Goal: Transaction & Acquisition: Book appointment/travel/reservation

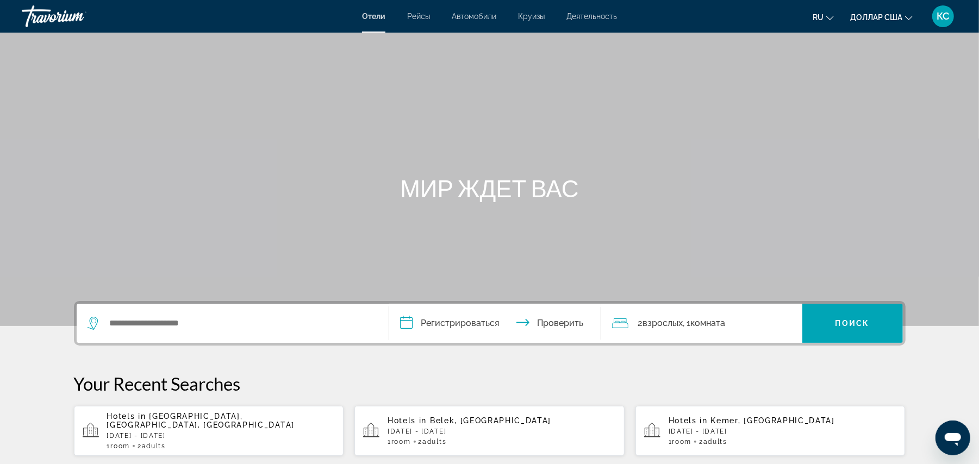
click at [461, 417] on span "Belek, [GEOGRAPHIC_DATA]" at bounding box center [490, 420] width 121 height 9
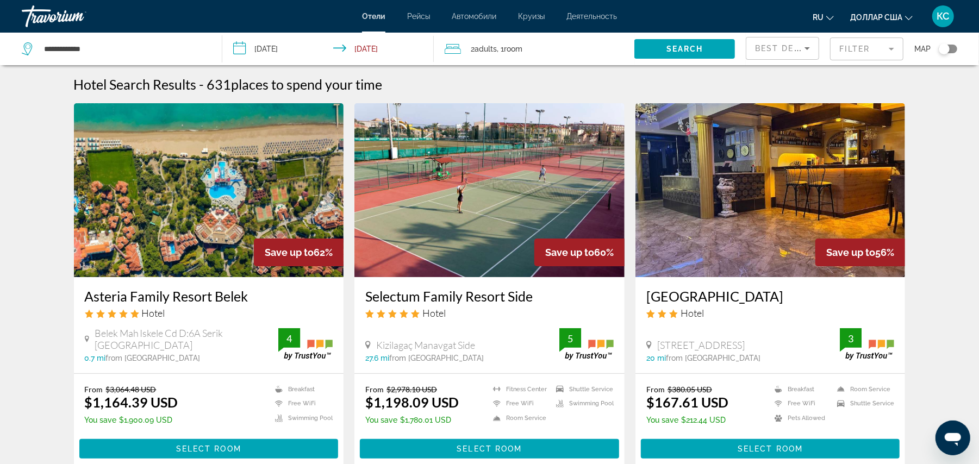
click at [779, 54] on div "Best Deals" at bounding box center [779, 48] width 49 height 13
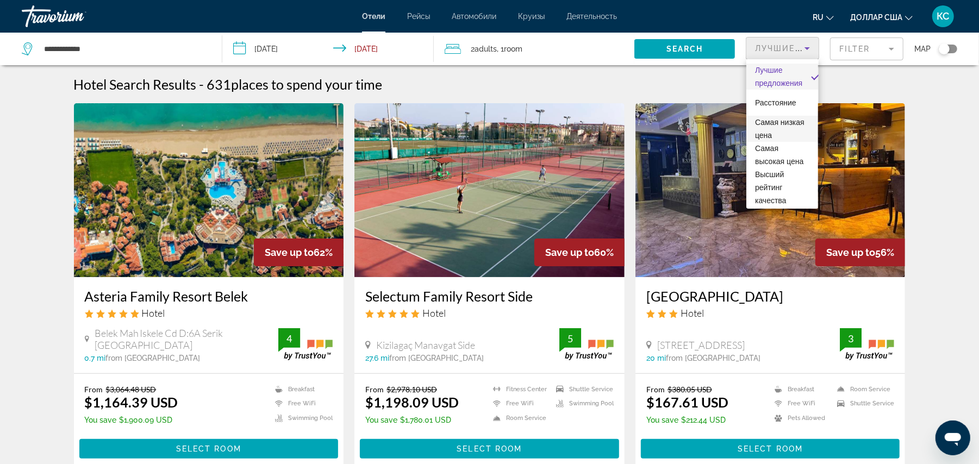
click at [767, 133] on font "Самая низкая цена" at bounding box center [779, 129] width 49 height 22
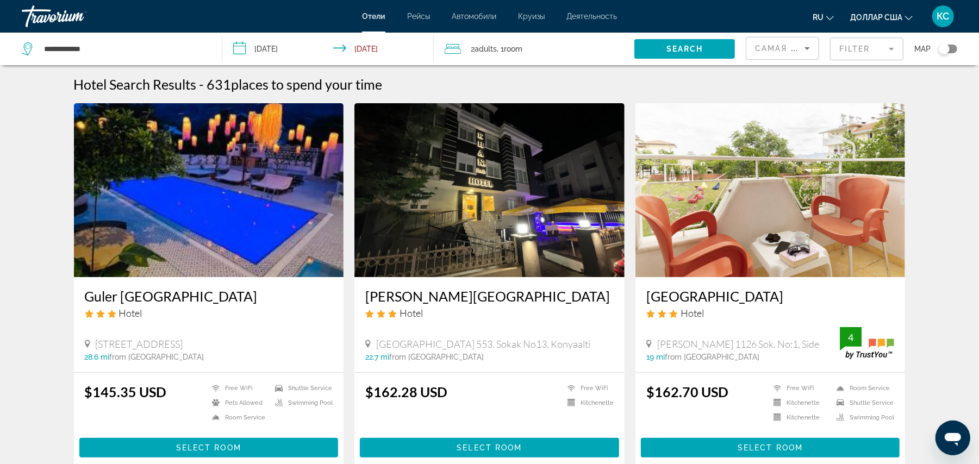
click at [866, 51] on mat-form-field "Filter" at bounding box center [866, 48] width 73 height 23
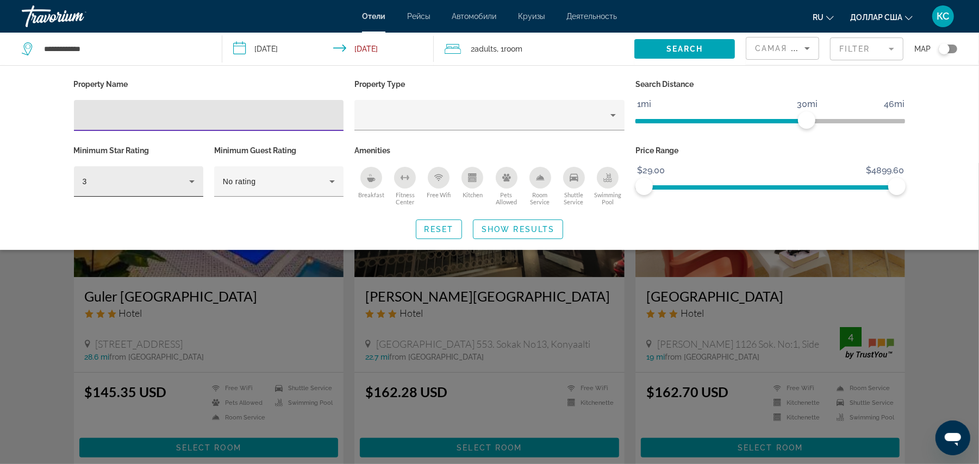
click at [168, 179] on div "3" at bounding box center [136, 181] width 106 height 13
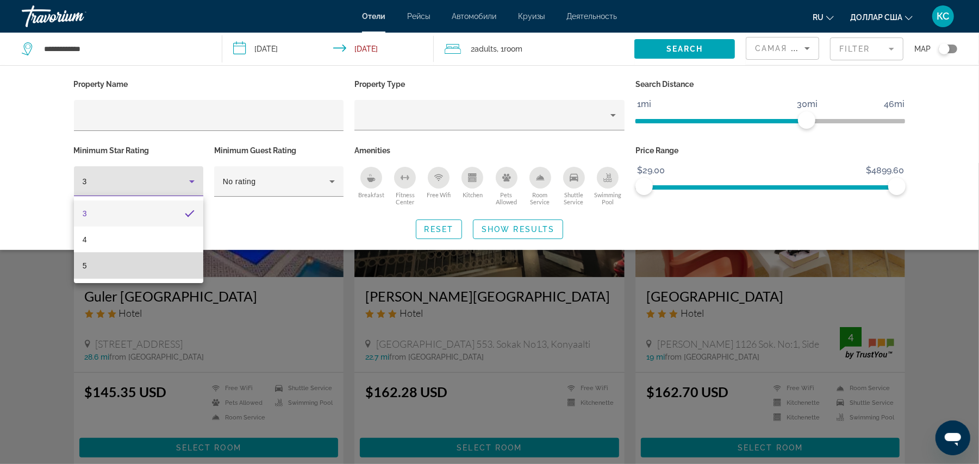
click at [146, 264] on mat-option "5" at bounding box center [138, 266] width 129 height 26
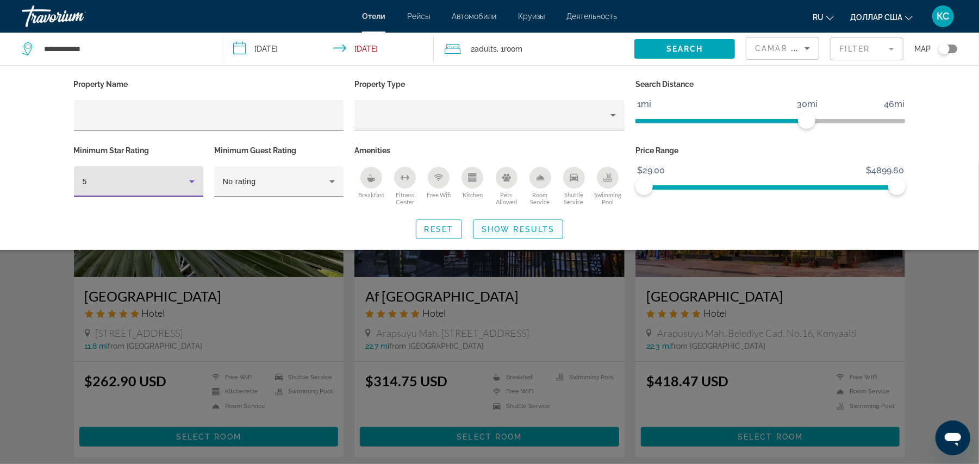
click at [513, 228] on span "Show Results" at bounding box center [517, 229] width 73 height 9
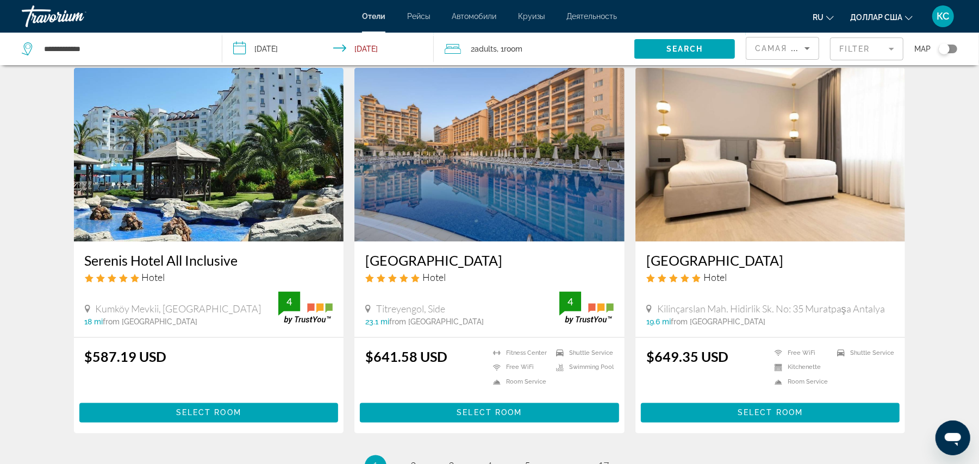
scroll to position [1201, 0]
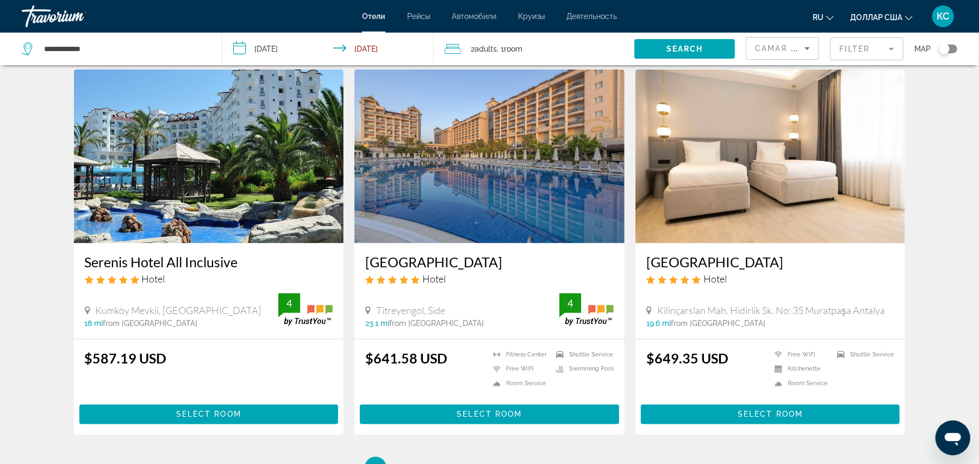
click at [177, 199] on img "Основное содержание" at bounding box center [209, 157] width 270 height 174
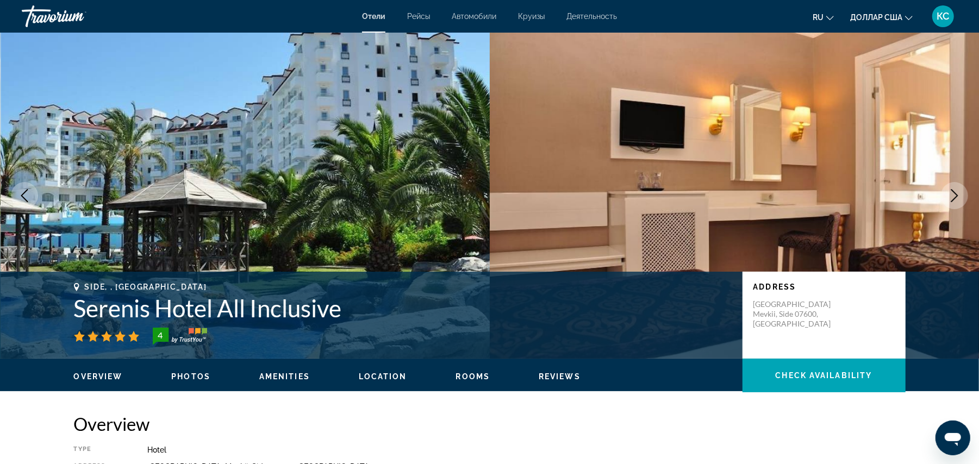
click at [954, 196] on icon "Next image" at bounding box center [954, 195] width 13 height 13
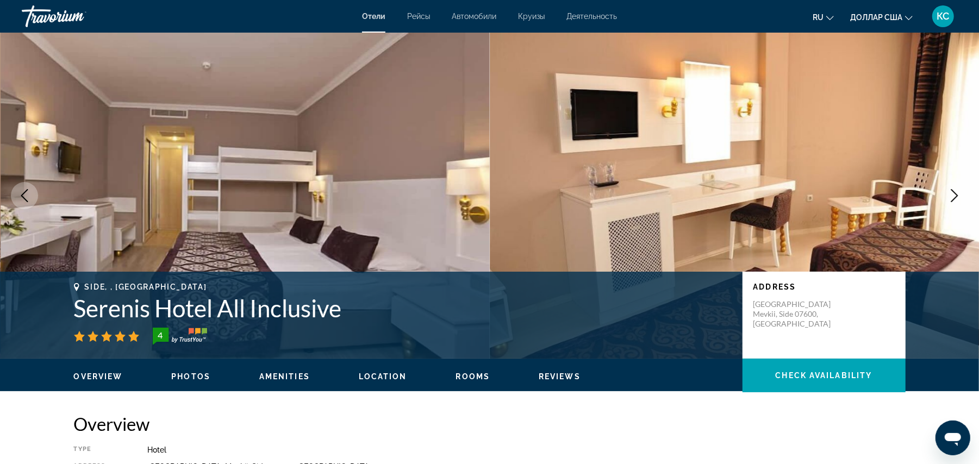
click at [954, 196] on icon "Next image" at bounding box center [954, 195] width 13 height 13
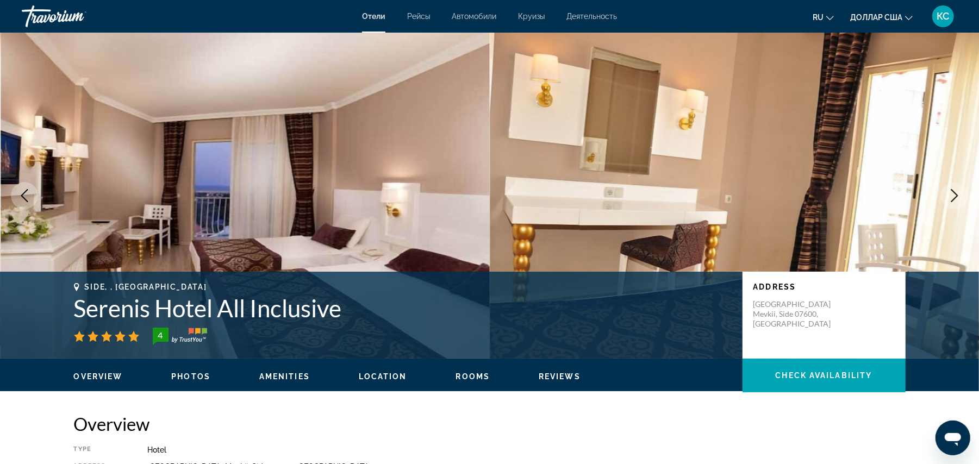
click at [954, 196] on icon "Next image" at bounding box center [954, 195] width 13 height 13
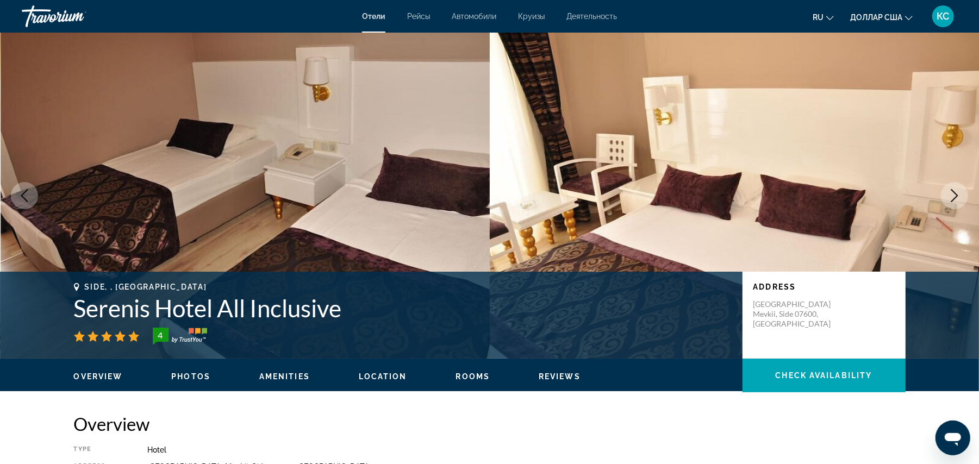
click at [954, 196] on icon "Next image" at bounding box center [954, 195] width 13 height 13
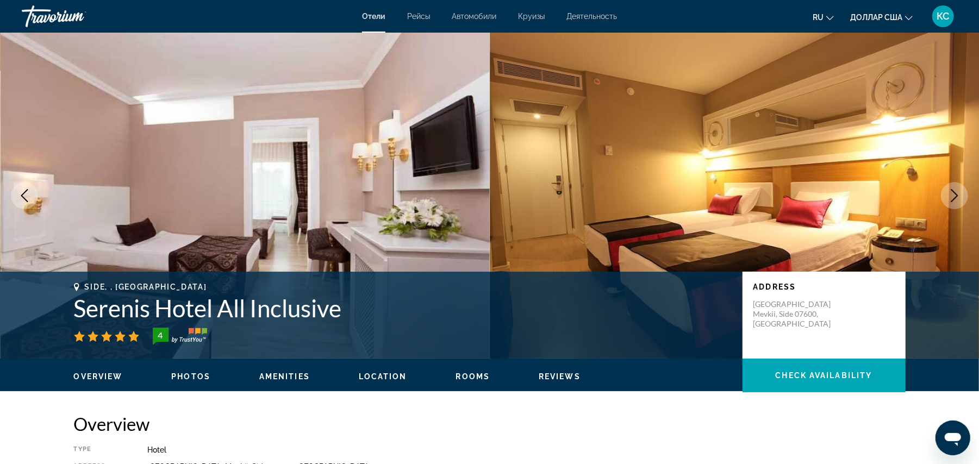
click at [954, 196] on icon "Next image" at bounding box center [954, 195] width 13 height 13
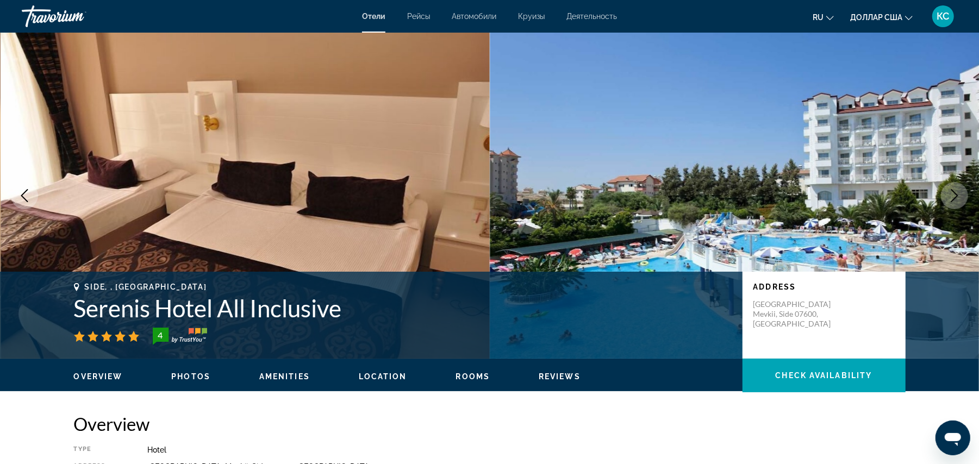
click at [883, 189] on img "Основное содержание" at bounding box center [735, 196] width 490 height 326
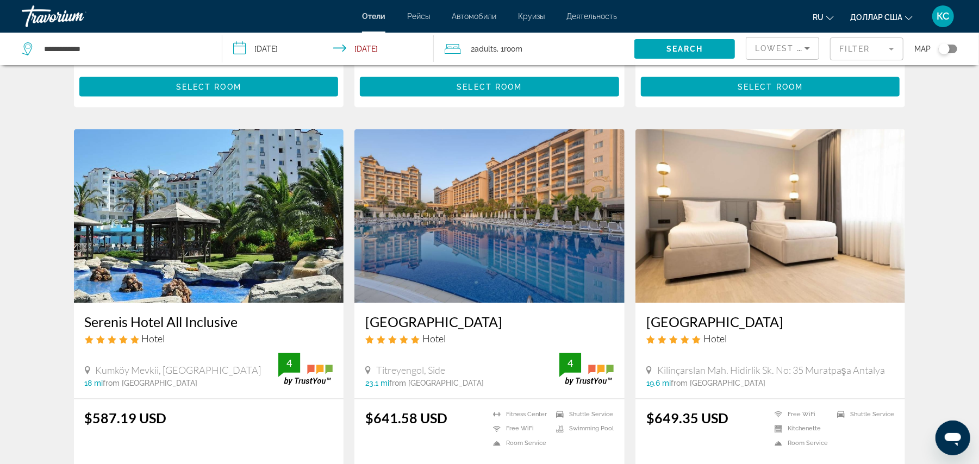
scroll to position [1286, 0]
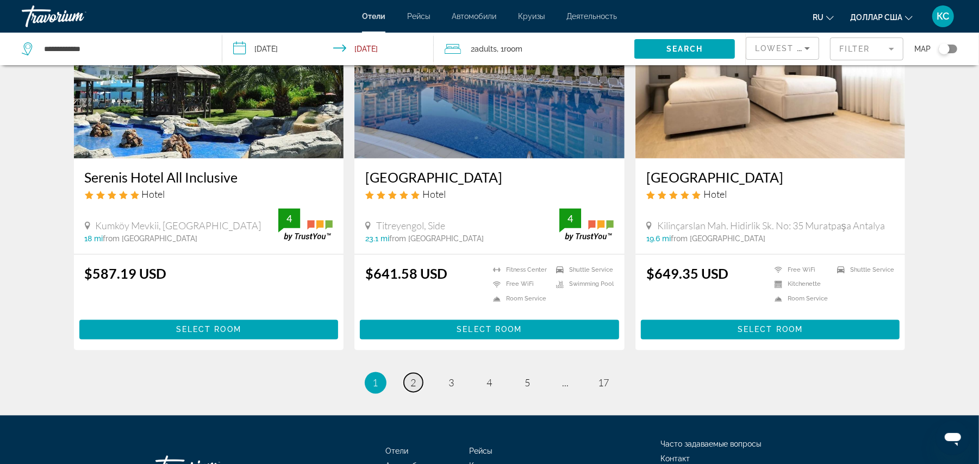
click at [411, 384] on span "2" at bounding box center [413, 383] width 5 height 12
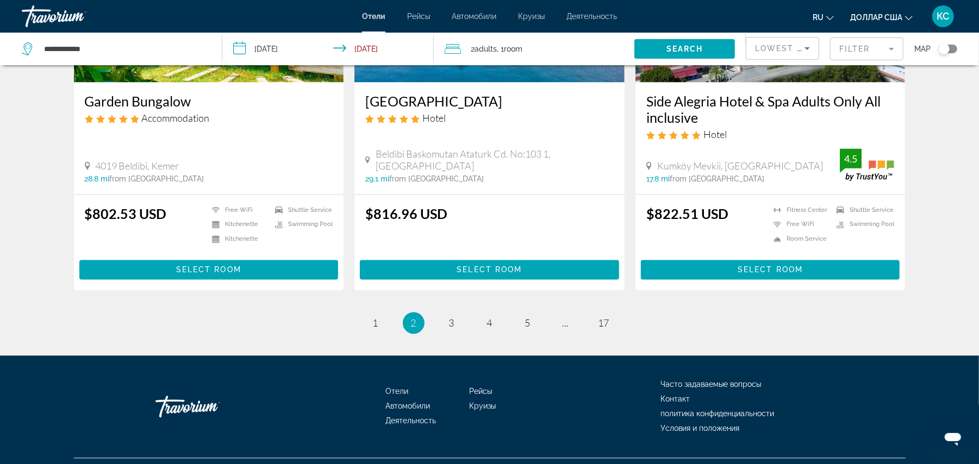
scroll to position [1415, 0]
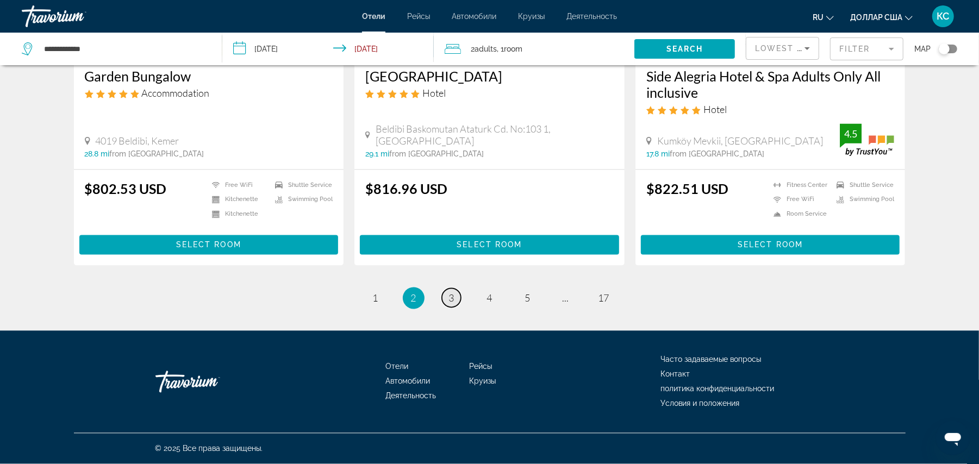
click at [450, 299] on span "3" at bounding box center [451, 298] width 5 height 12
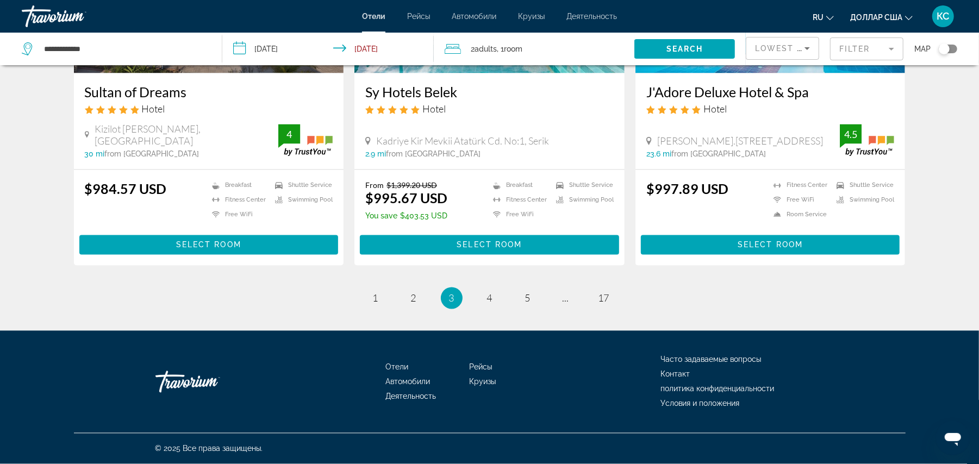
scroll to position [1400, 0]
click at [490, 298] on span "4" at bounding box center [489, 298] width 5 height 12
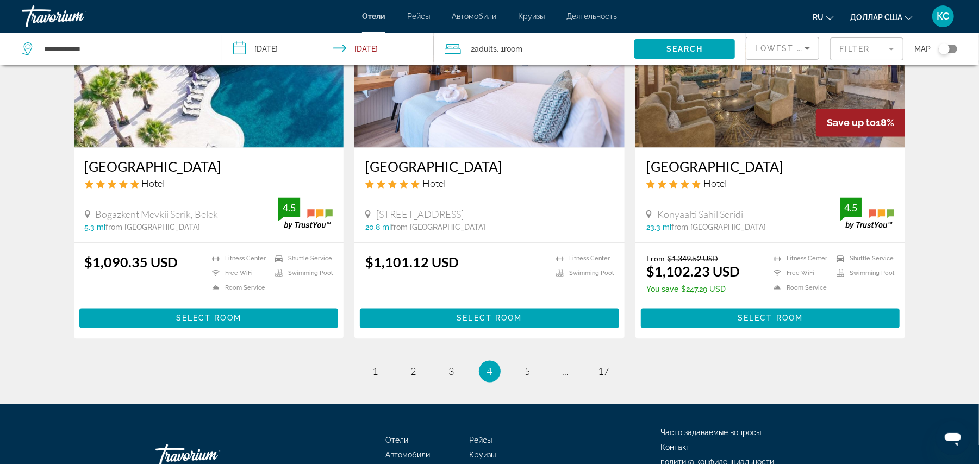
scroll to position [1411, 0]
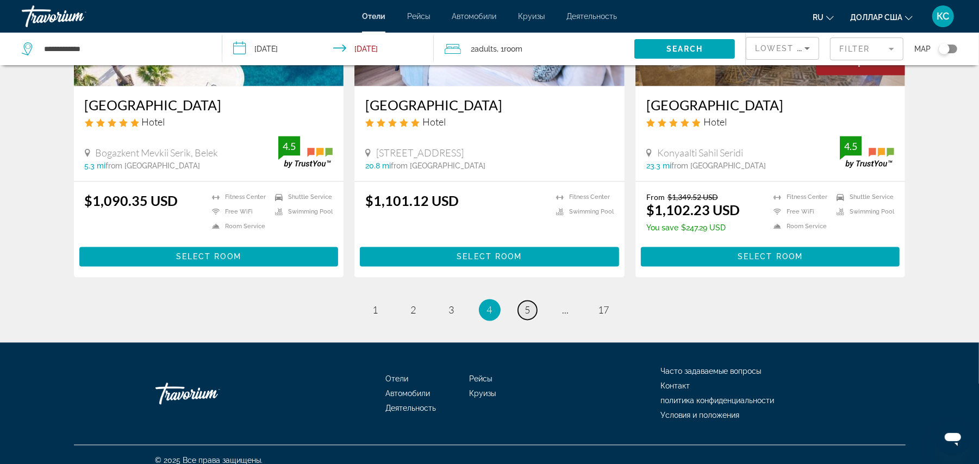
click at [526, 304] on span "5" at bounding box center [527, 310] width 5 height 12
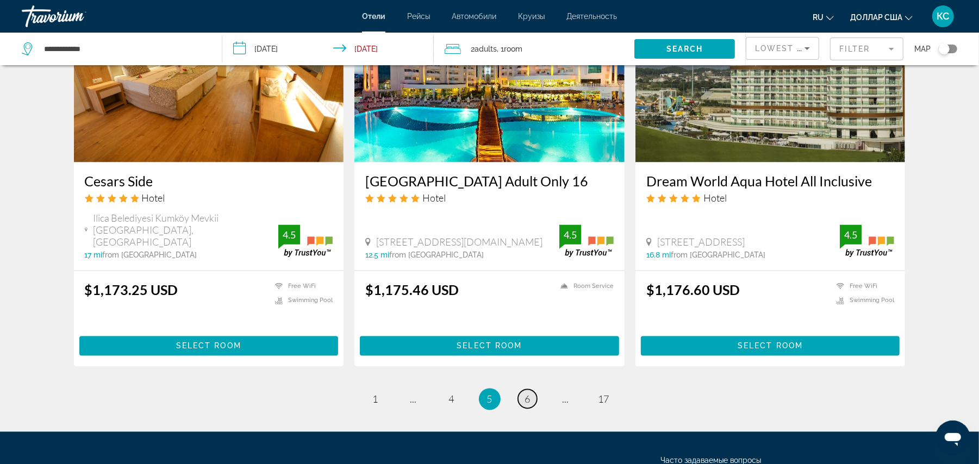
scroll to position [1399, 0]
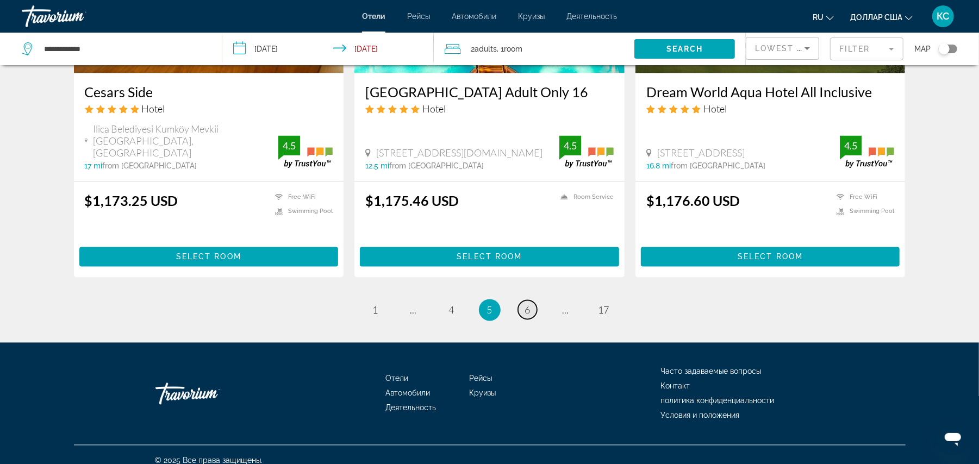
click at [526, 304] on span "6" at bounding box center [527, 310] width 5 height 12
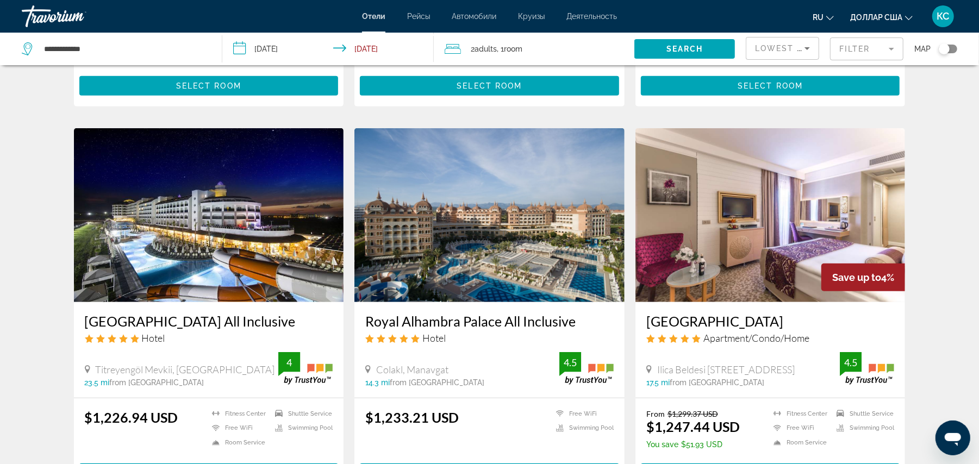
scroll to position [379, 0]
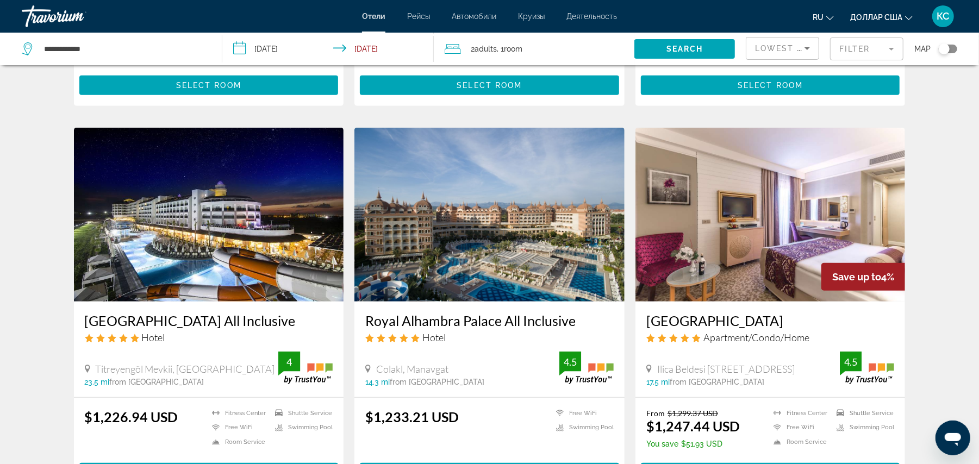
click at [509, 264] on img "Основное содержание" at bounding box center [489, 215] width 270 height 174
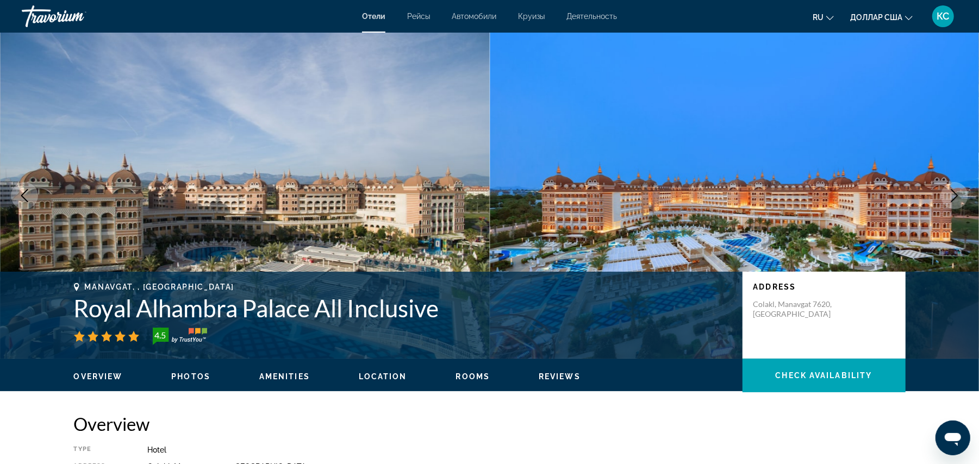
click at [953, 193] on icon "Next image" at bounding box center [954, 195] width 13 height 13
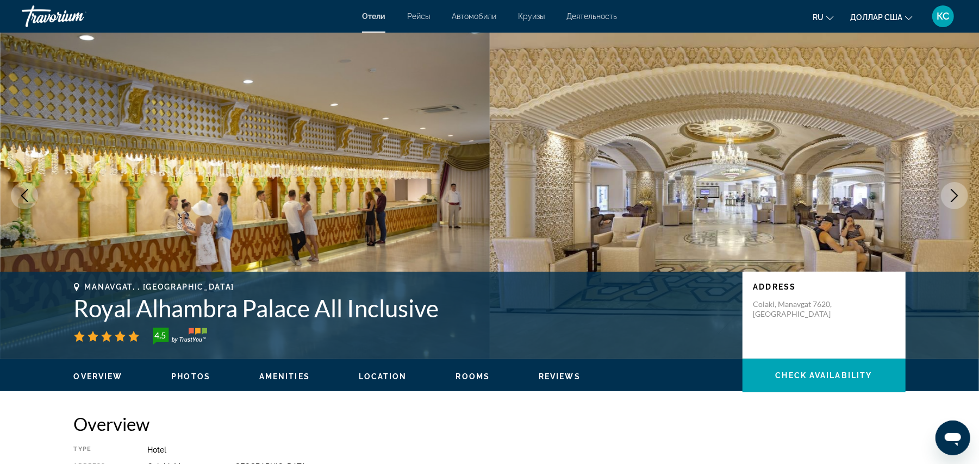
click at [953, 193] on icon "Next image" at bounding box center [954, 195] width 13 height 13
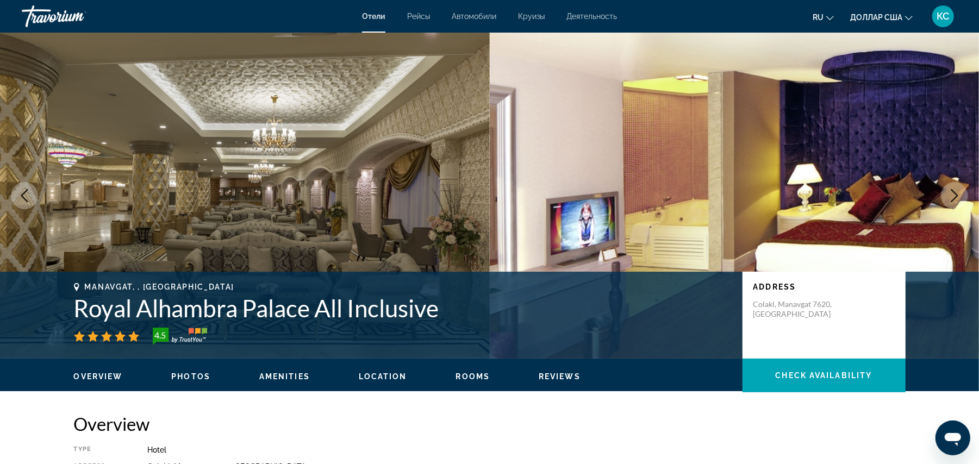
click at [953, 193] on icon "Next image" at bounding box center [954, 195] width 13 height 13
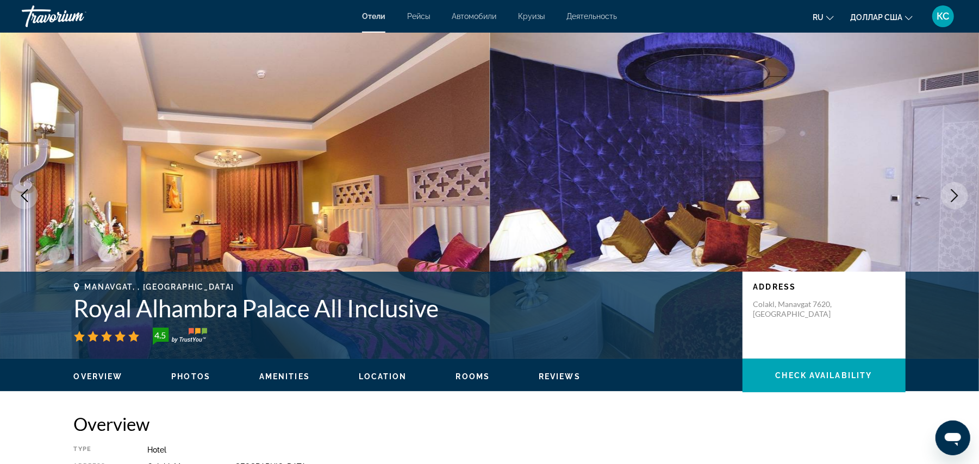
click at [953, 193] on icon "Next image" at bounding box center [954, 195] width 13 height 13
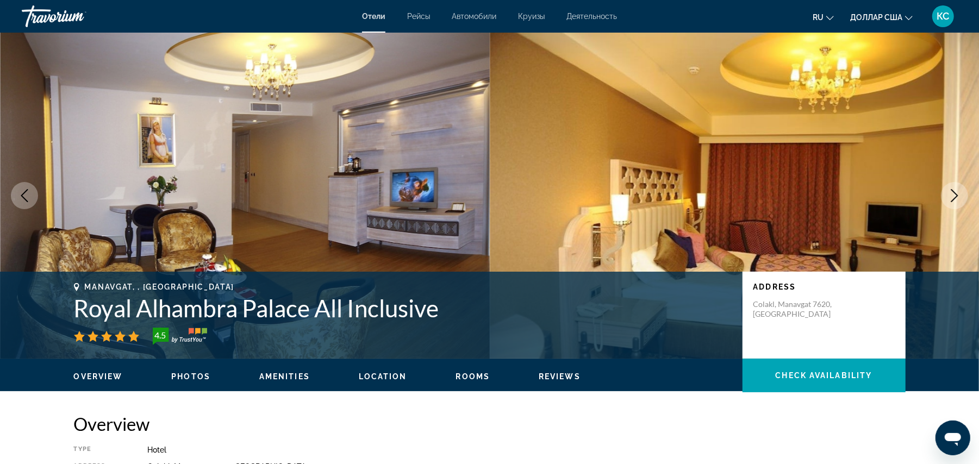
click at [953, 193] on icon "Next image" at bounding box center [954, 195] width 13 height 13
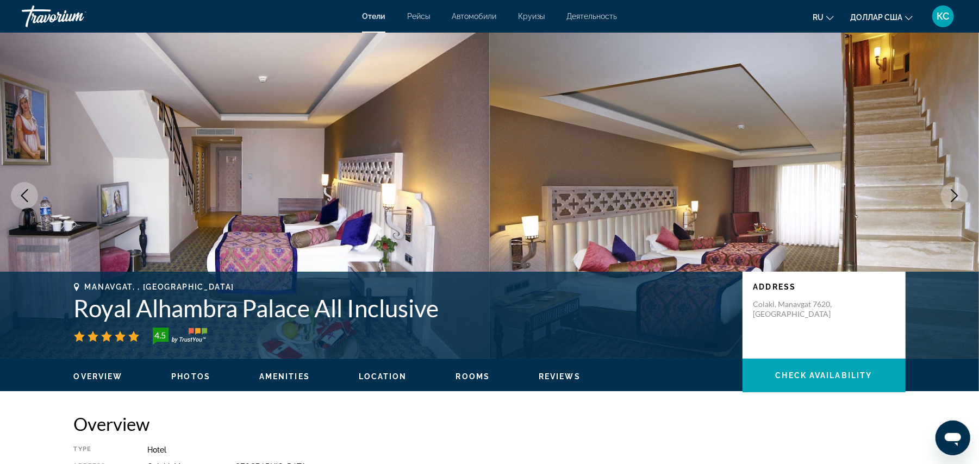
click at [953, 193] on icon "Next image" at bounding box center [954, 195] width 13 height 13
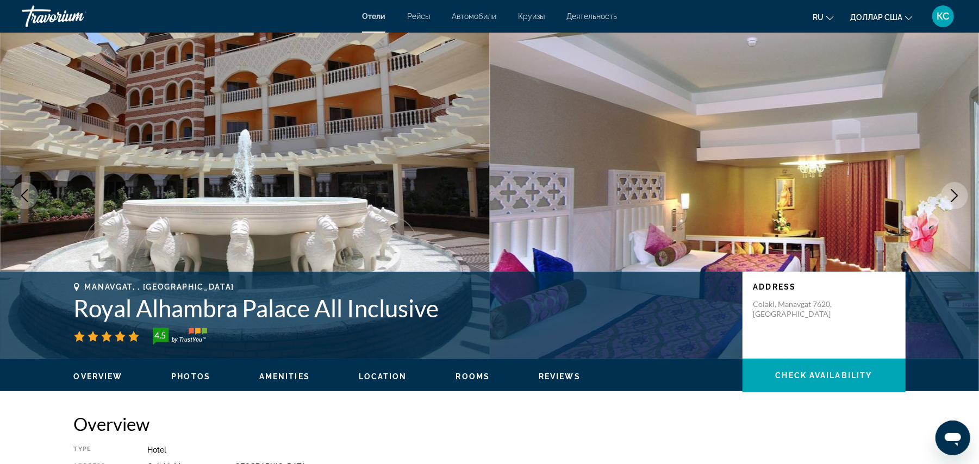
click at [953, 193] on icon "Next image" at bounding box center [954, 195] width 13 height 13
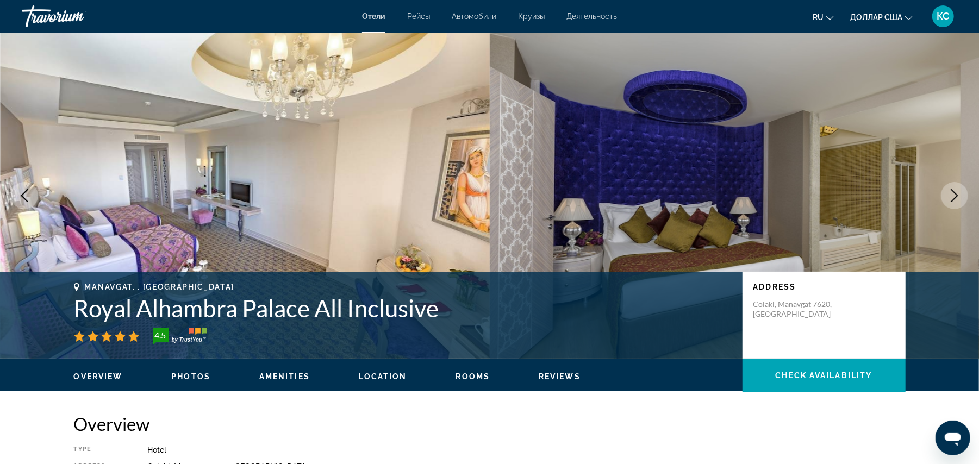
click at [953, 193] on icon "Next image" at bounding box center [954, 195] width 13 height 13
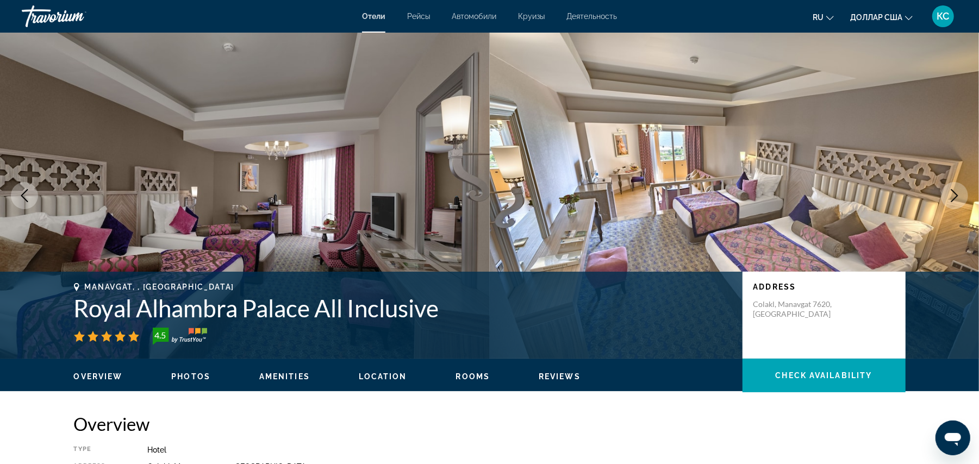
click at [953, 193] on icon "Next image" at bounding box center [954, 195] width 13 height 13
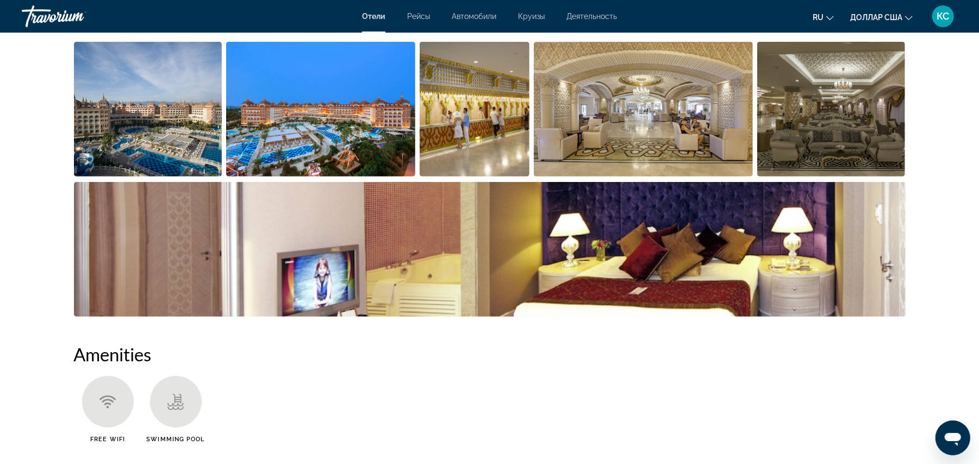
scroll to position [590, 0]
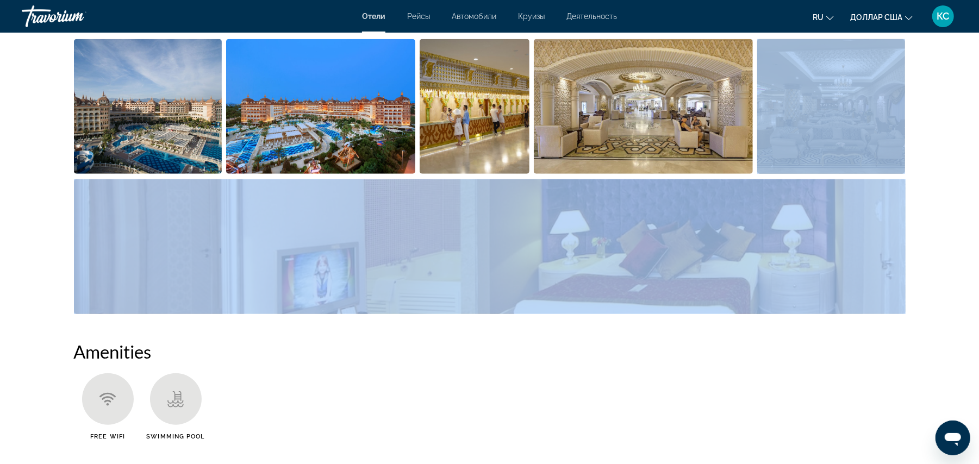
drag, startPoint x: 953, startPoint y: 193, endPoint x: 926, endPoint y: 66, distance: 130.0
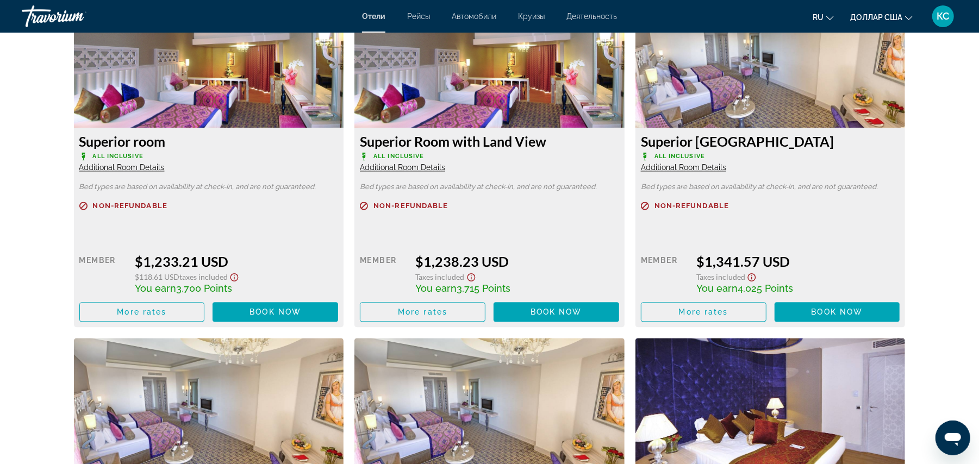
scroll to position [1542, 0]
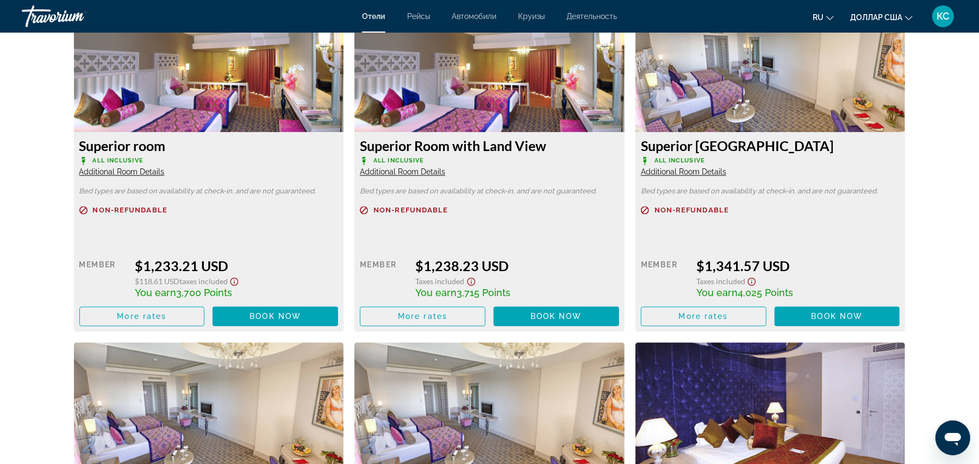
click at [765, 65] on img "Основное содержание" at bounding box center [770, 64] width 270 height 136
click at [703, 177] on div "Superior [GEOGRAPHIC_DATA] All Inclusive Additional Room Details Bed types are …" at bounding box center [770, 231] width 270 height 199
click at [703, 170] on span "Additional Room Details" at bounding box center [683, 171] width 85 height 9
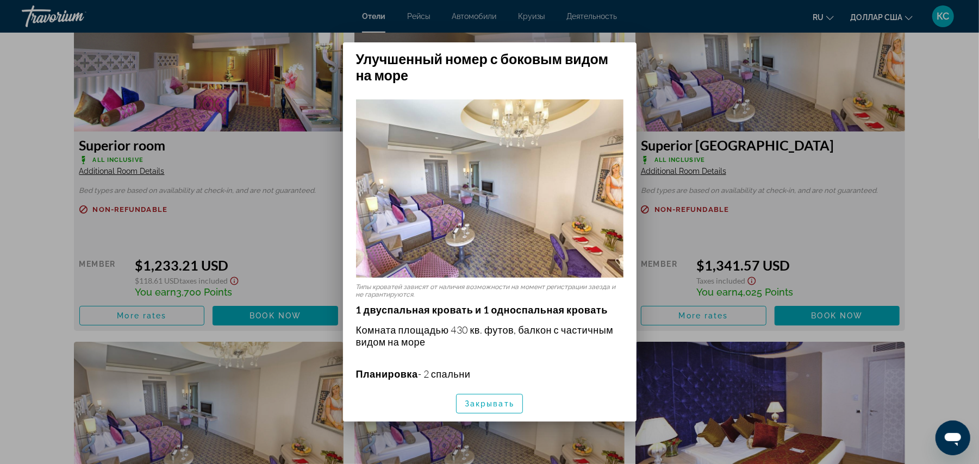
scroll to position [259, 0]
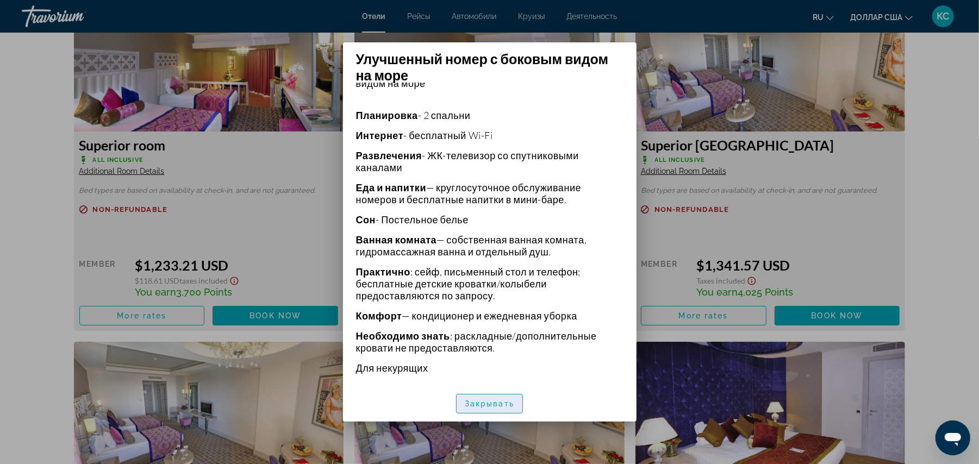
click at [499, 405] on font "Закрывать" at bounding box center [489, 403] width 49 height 9
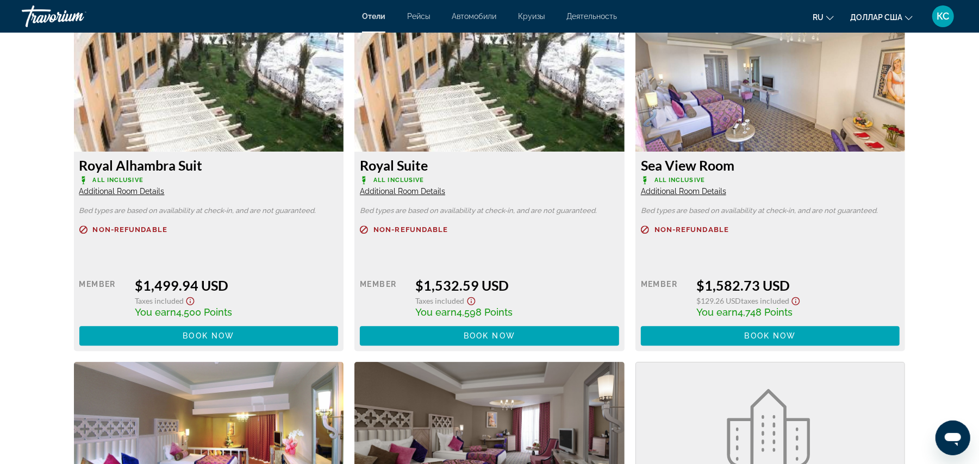
scroll to position [2194, 0]
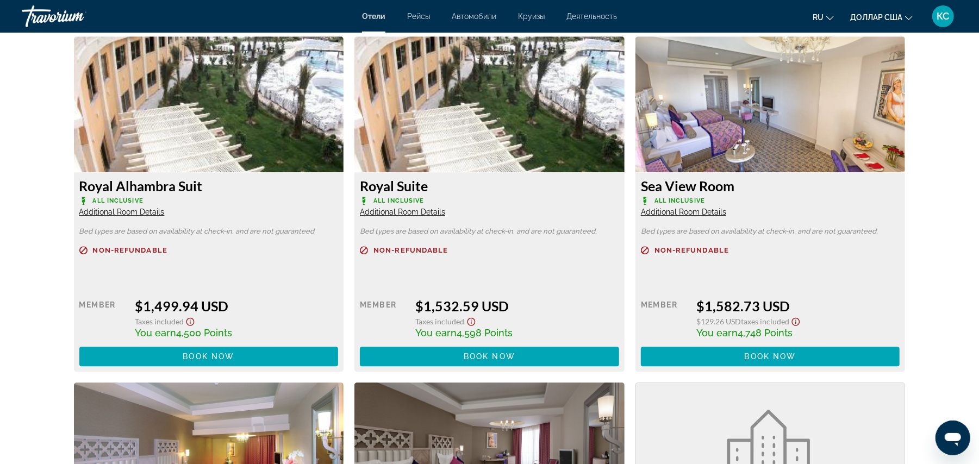
click at [705, 209] on span "Additional Room Details" at bounding box center [683, 212] width 85 height 9
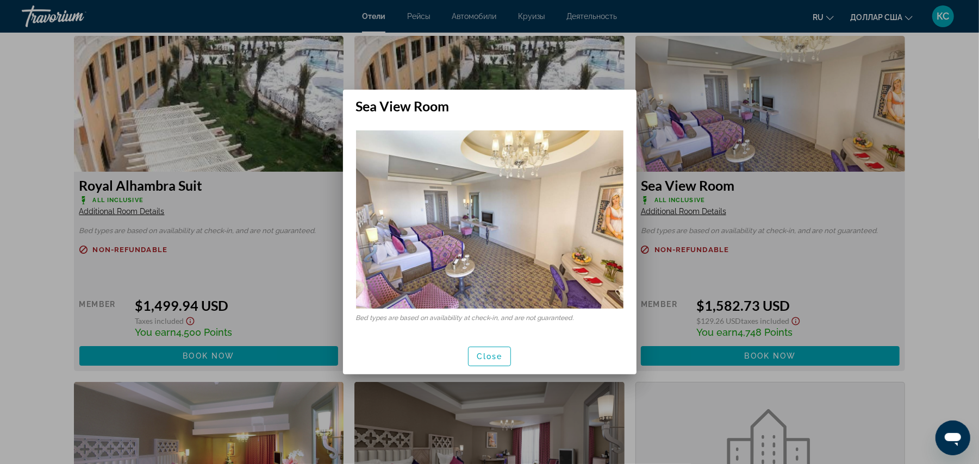
scroll to position [0, 0]
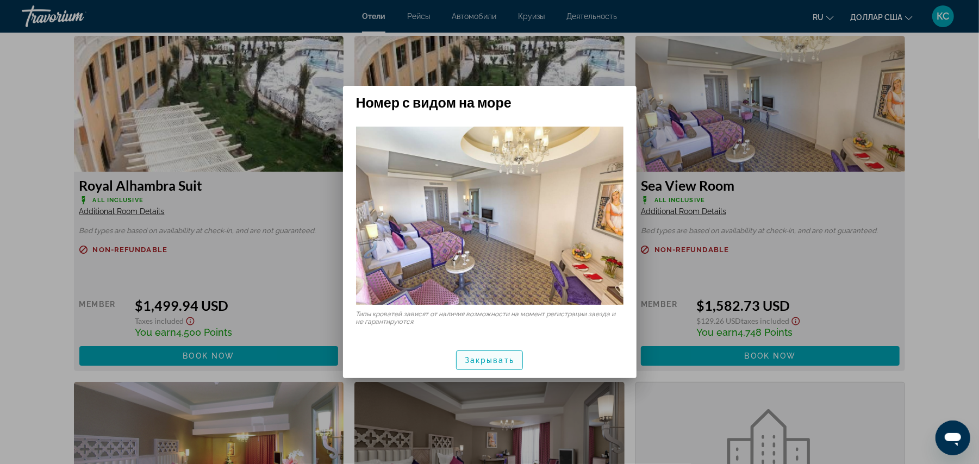
click at [496, 359] on font "Закрывать" at bounding box center [489, 360] width 49 height 9
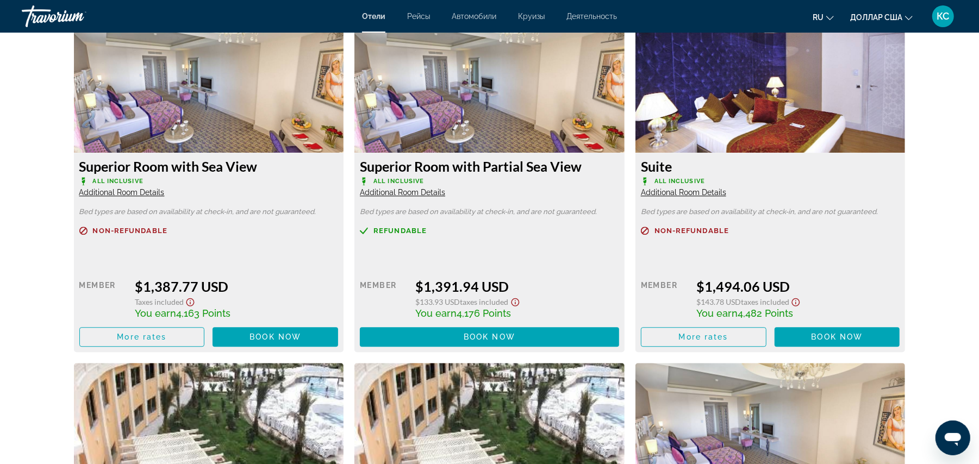
scroll to position [1820, 0]
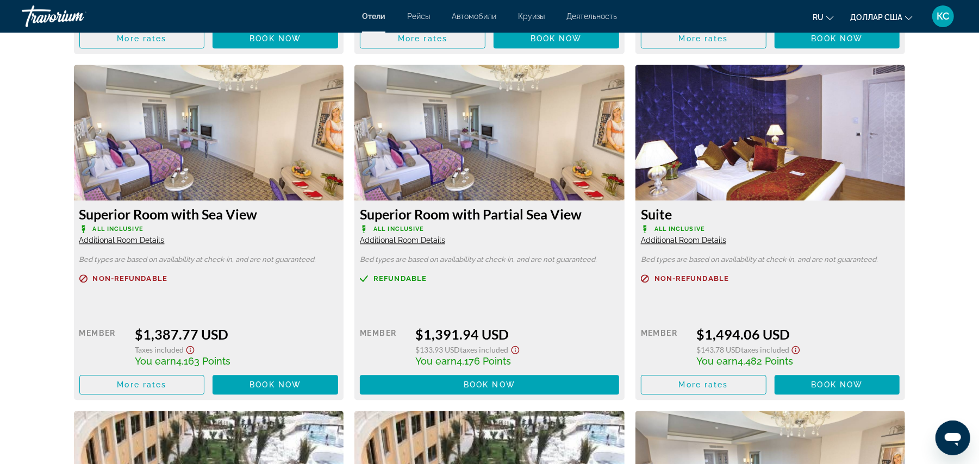
click at [697, 237] on span "Additional Room Details" at bounding box center [683, 240] width 85 height 9
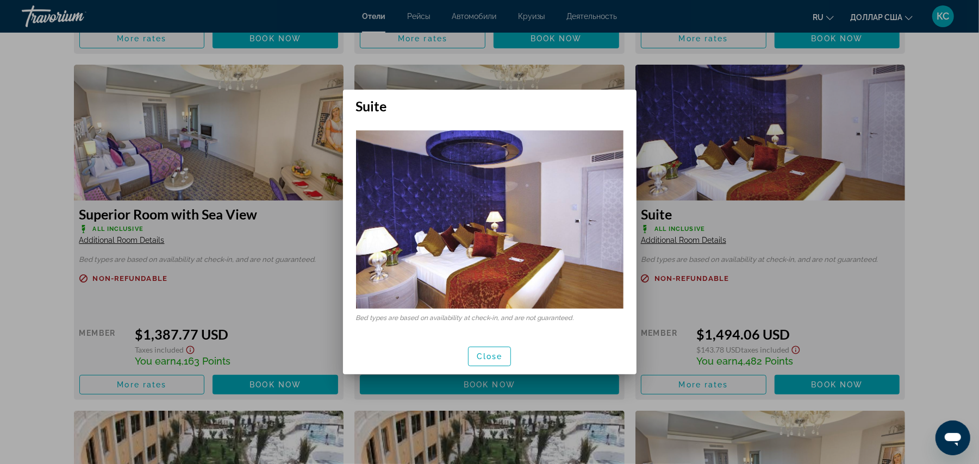
scroll to position [0, 0]
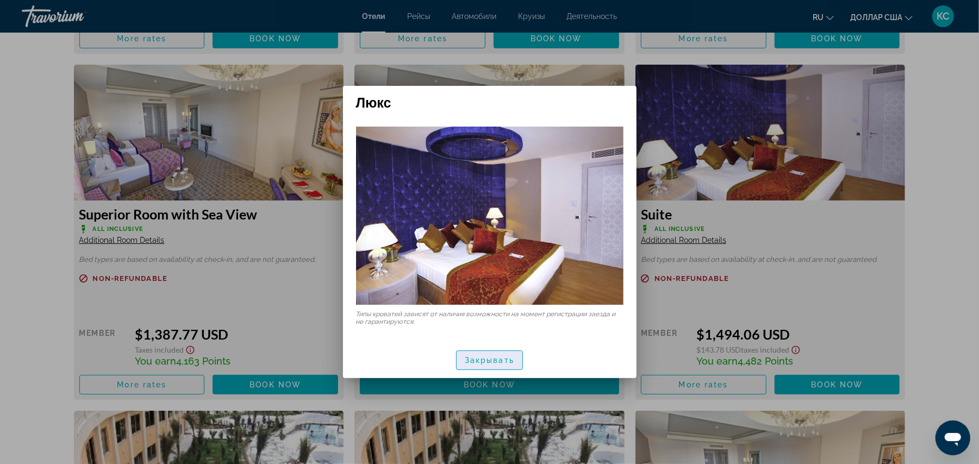
click at [477, 356] on font "Закрывать" at bounding box center [489, 360] width 49 height 9
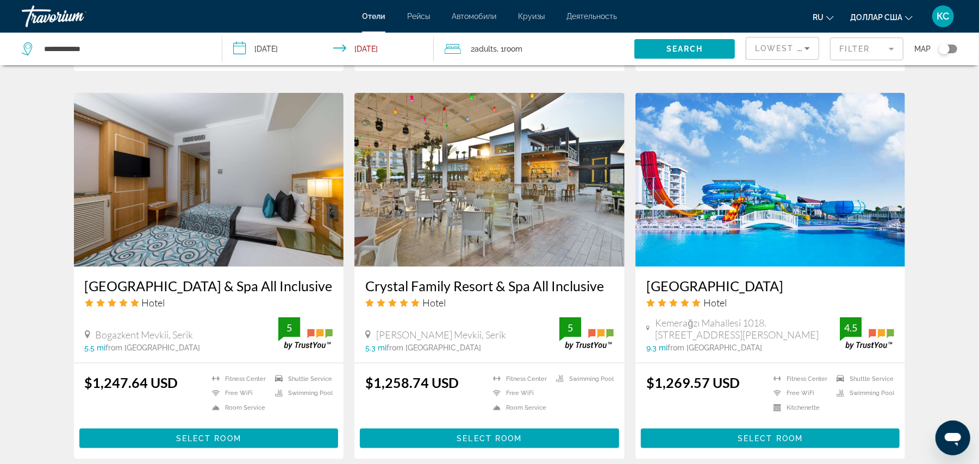
scroll to position [807, 0]
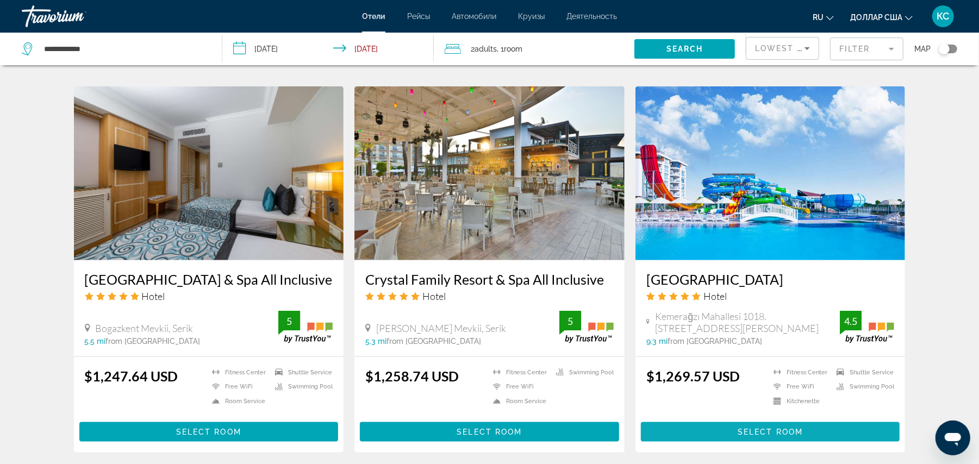
click at [760, 430] on span "Select Room" at bounding box center [769, 432] width 65 height 9
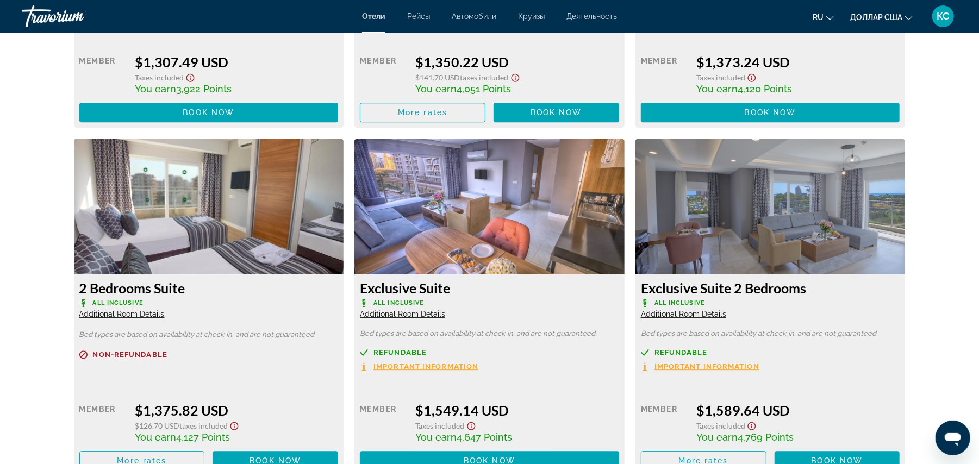
scroll to position [2097, 0]
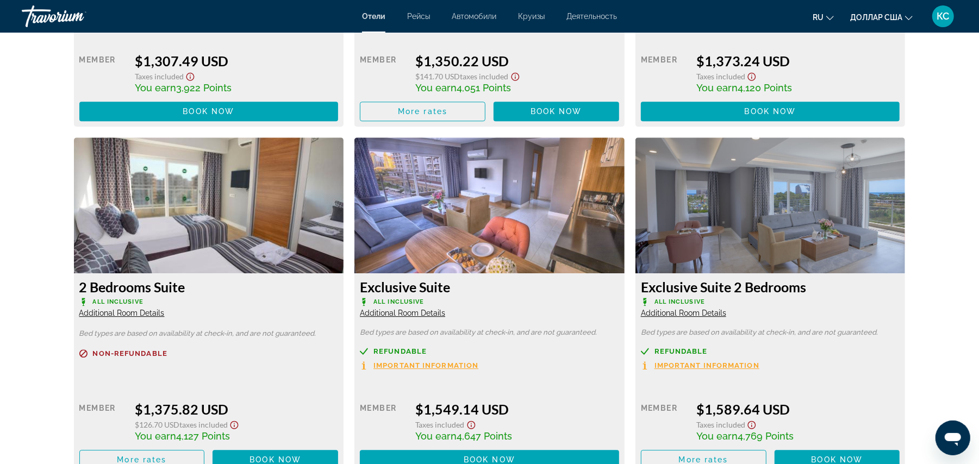
click at [499, 214] on img "Основное содержание" at bounding box center [489, 205] width 270 height 136
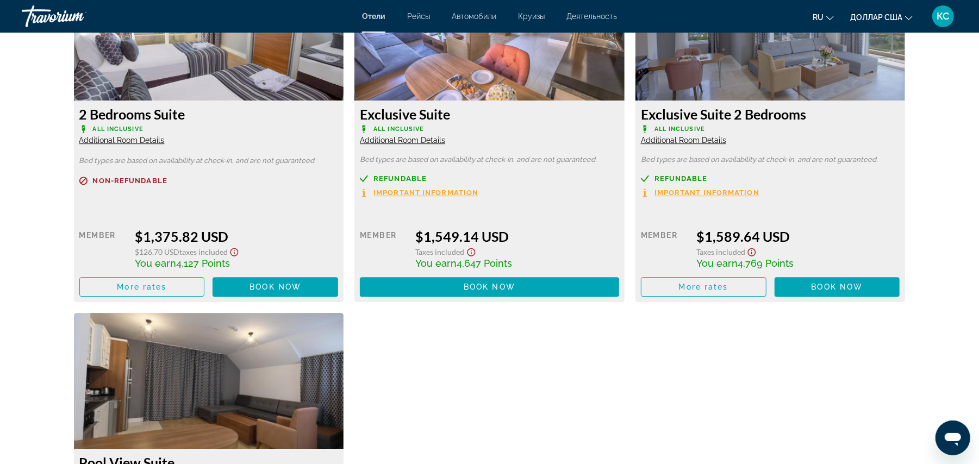
scroll to position [2291, 0]
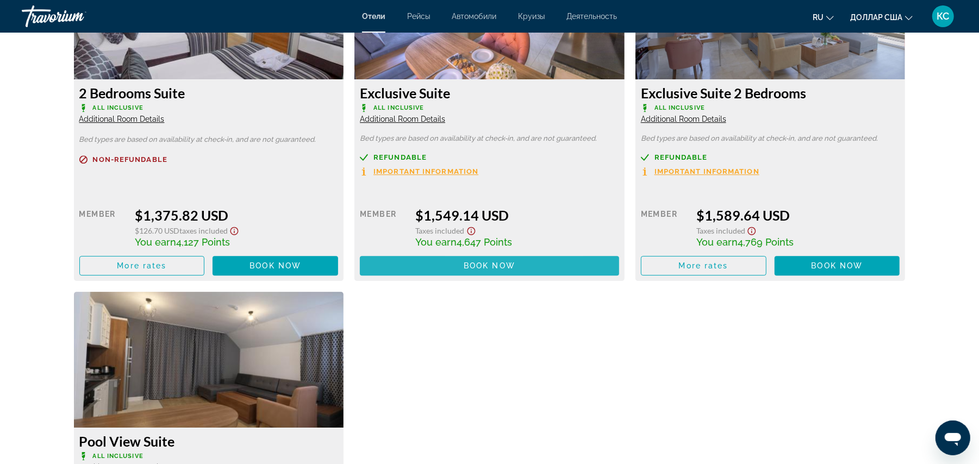
click at [463, 272] on span "Основное содержание" at bounding box center [489, 266] width 259 height 26
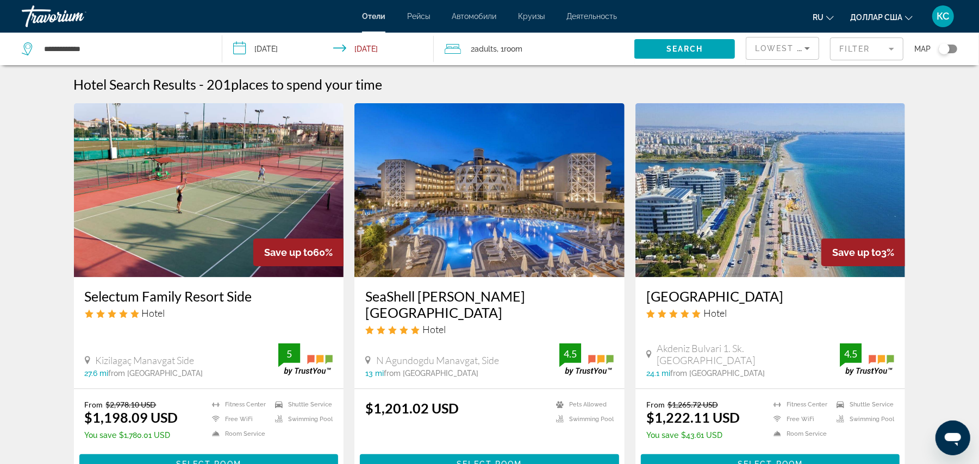
click at [195, 205] on img "Основное содержание" at bounding box center [209, 190] width 270 height 174
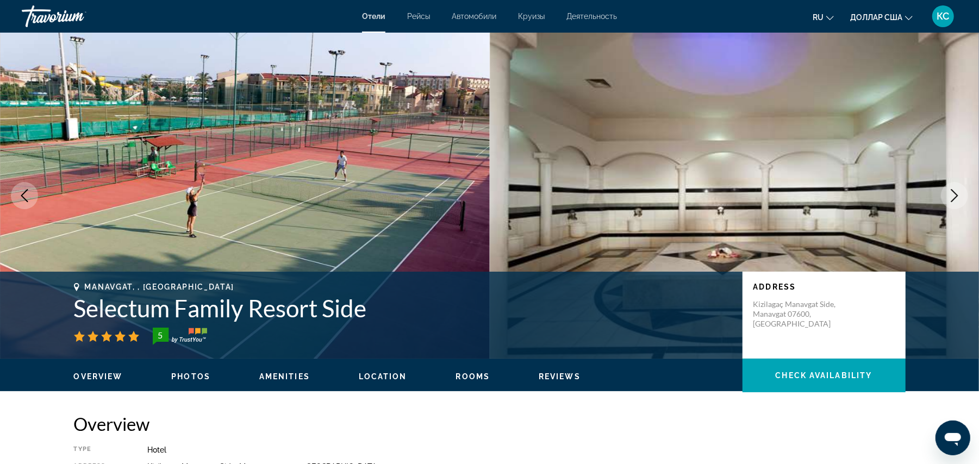
click at [953, 197] on icon "Next image" at bounding box center [954, 195] width 13 height 13
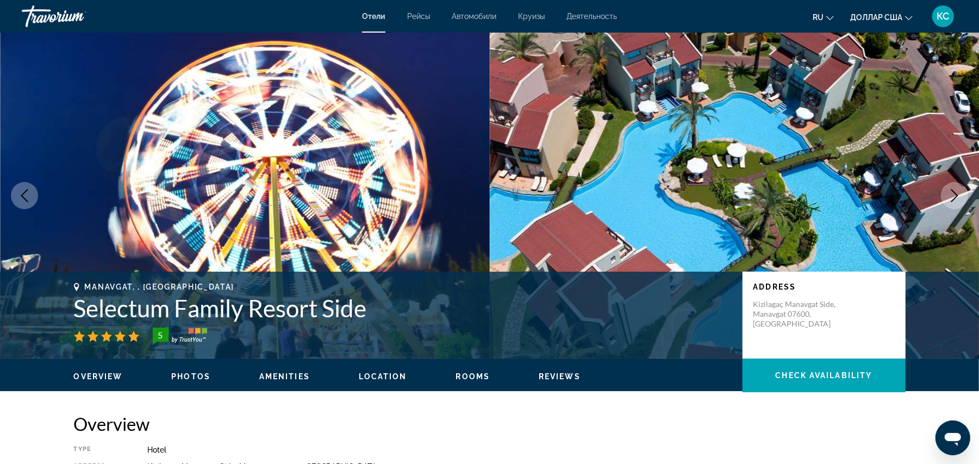
click at [953, 197] on icon "Next image" at bounding box center [954, 195] width 13 height 13
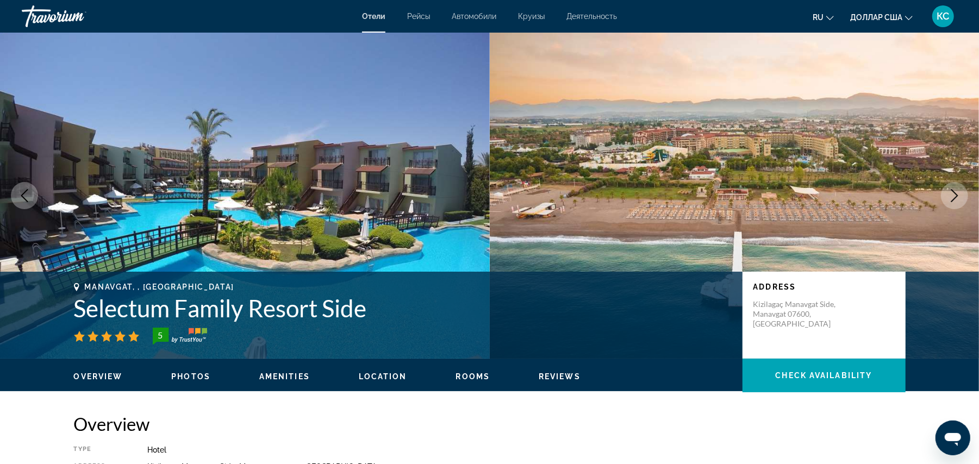
click at [953, 197] on icon "Next image" at bounding box center [954, 195] width 13 height 13
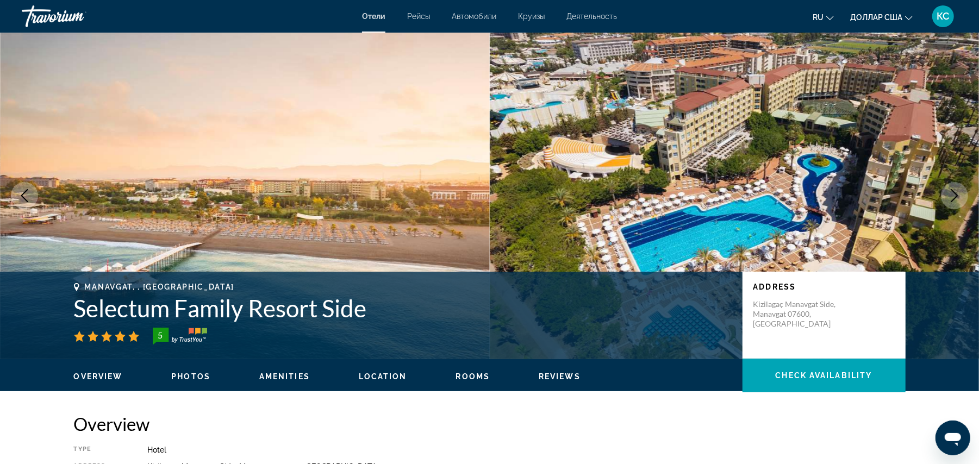
click at [953, 197] on icon "Next image" at bounding box center [954, 195] width 13 height 13
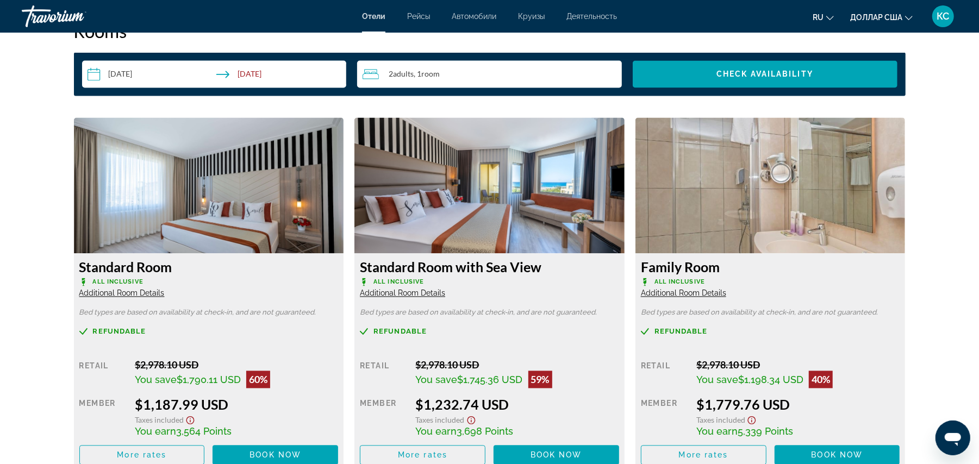
scroll to position [1411, 0]
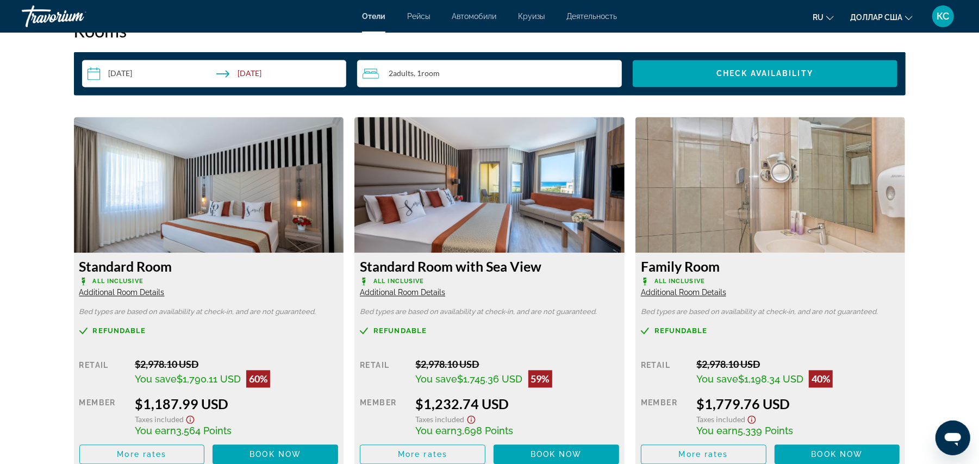
click at [435, 224] on img "Основное содержание" at bounding box center [489, 185] width 270 height 136
click at [524, 443] on span "Основное содержание" at bounding box center [556, 455] width 126 height 26
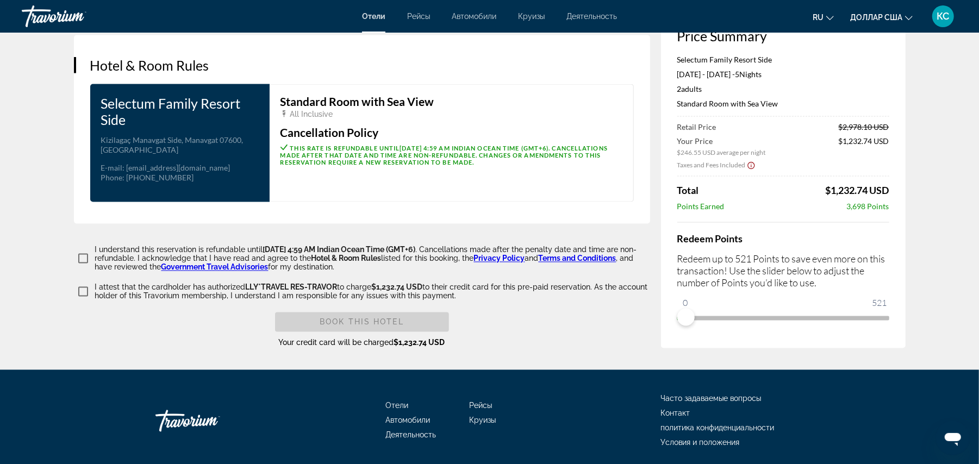
scroll to position [1331, 0]
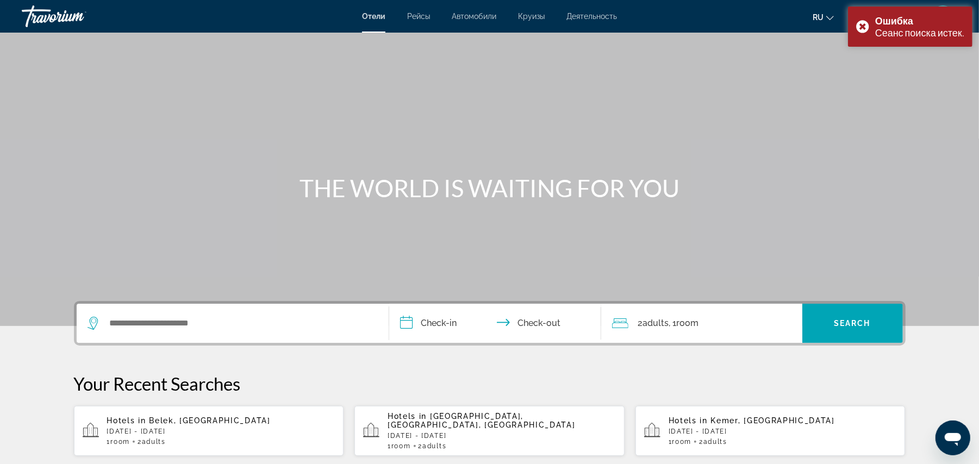
click at [709, 416] on span "Hotels in" at bounding box center [689, 420] width 42 height 9
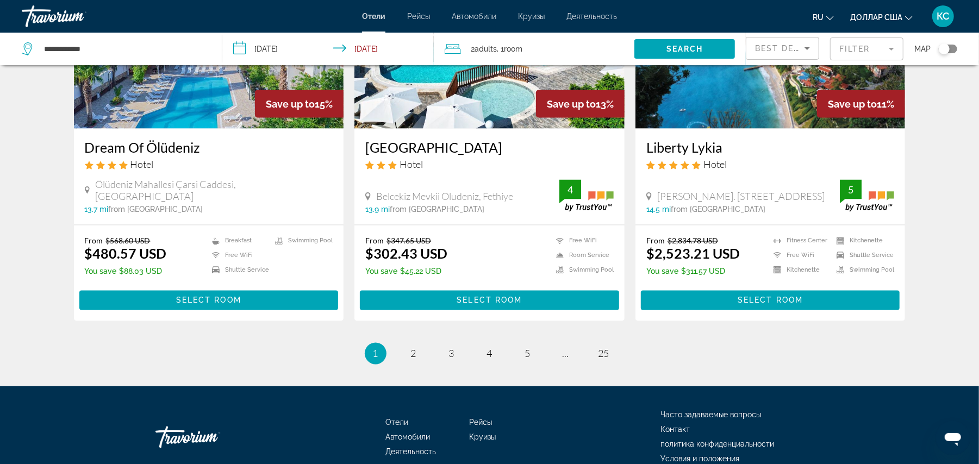
scroll to position [1317, 0]
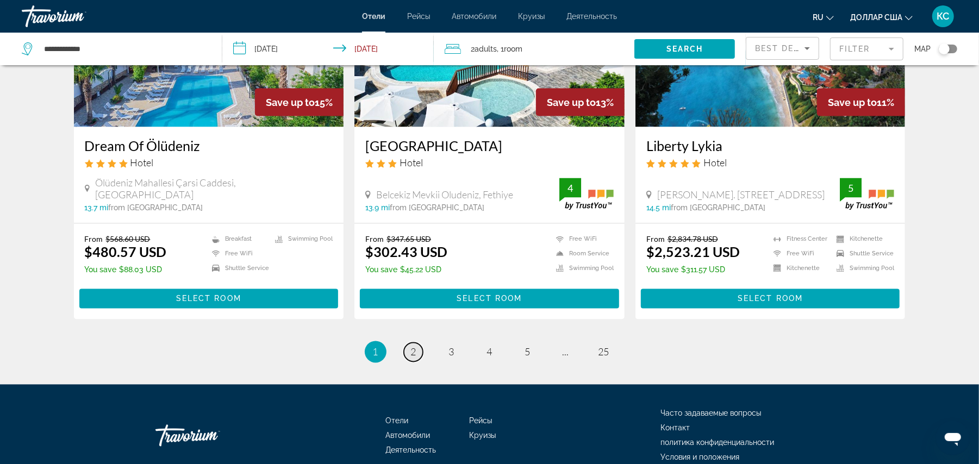
click at [411, 355] on span "2" at bounding box center [413, 352] width 5 height 12
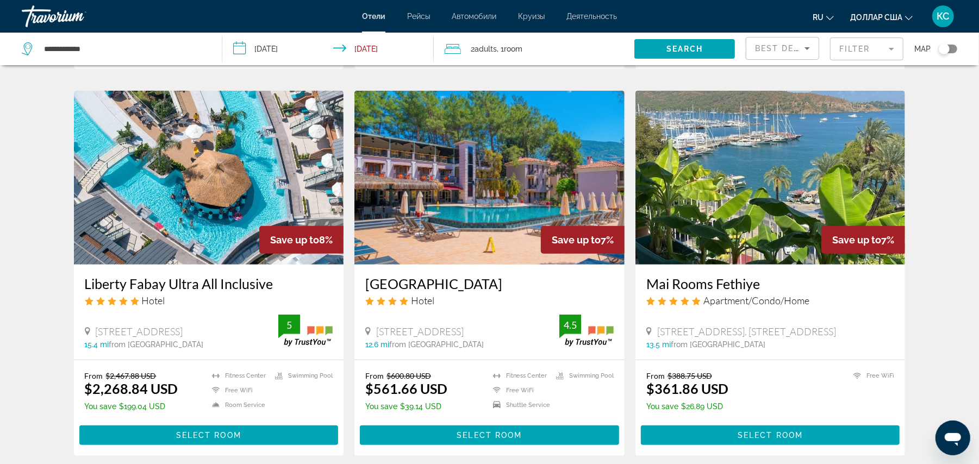
scroll to position [402, 0]
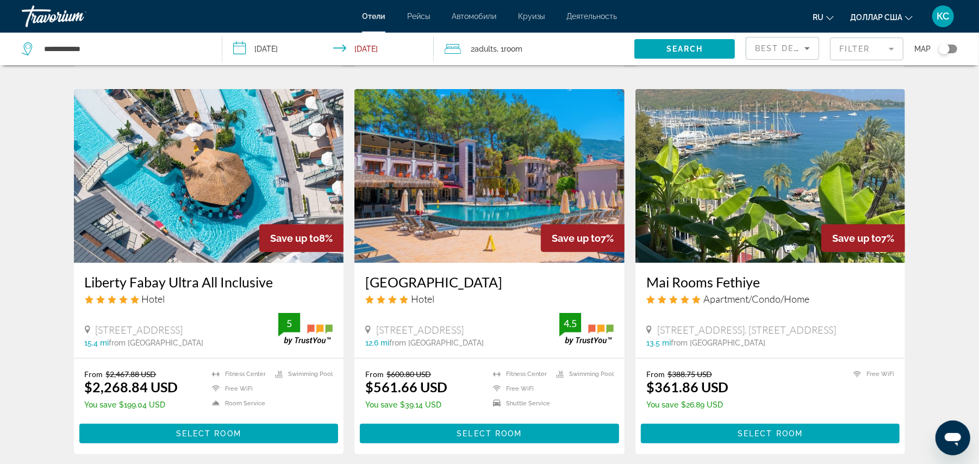
click at [411, 355] on div "[GEOGRAPHIC_DATA] Hotel [STREET_ADDRESS] 12.6 mi from [GEOGRAPHIC_DATA] from ho…" at bounding box center [489, 310] width 270 height 95
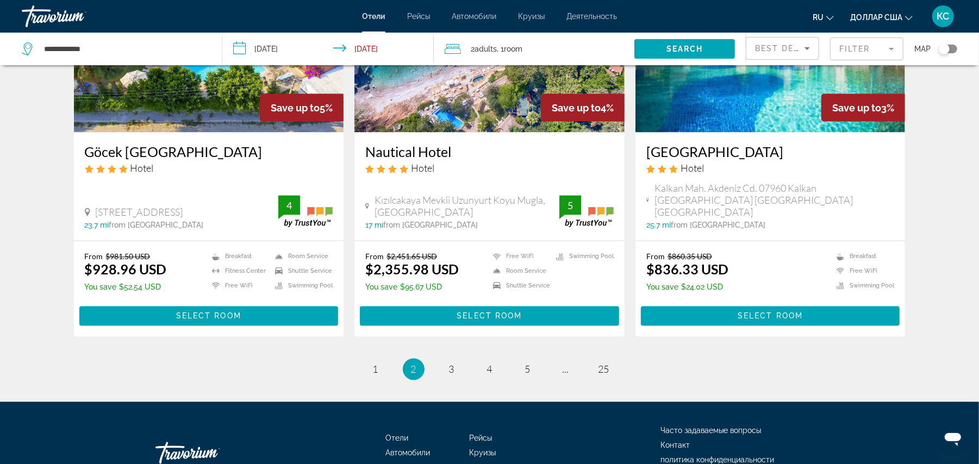
scroll to position [1368, 0]
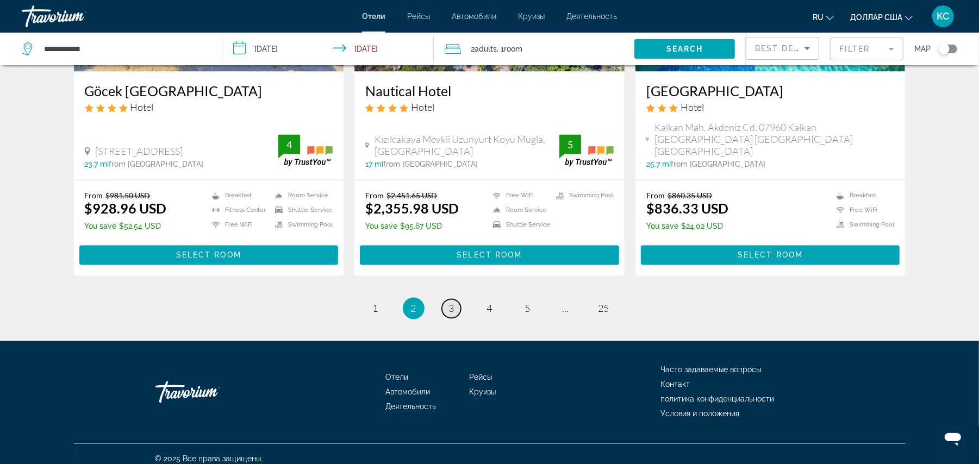
click at [451, 303] on span "3" at bounding box center [451, 309] width 5 height 12
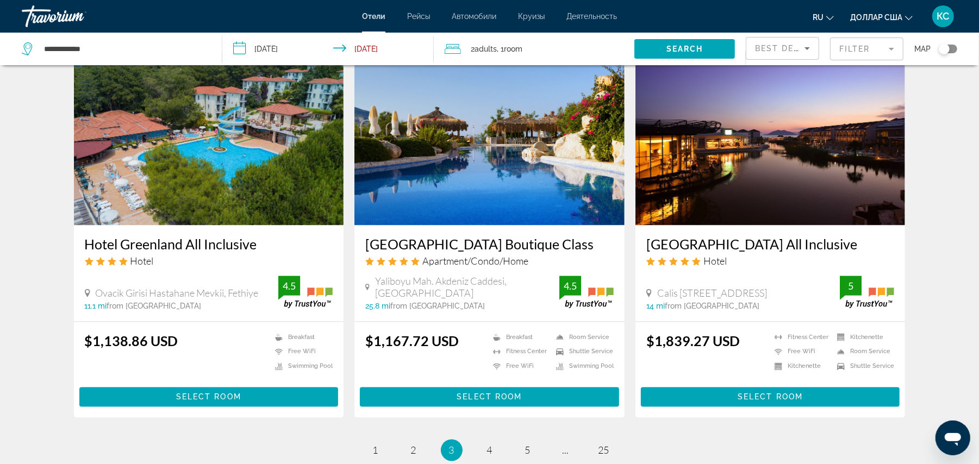
scroll to position [1231, 0]
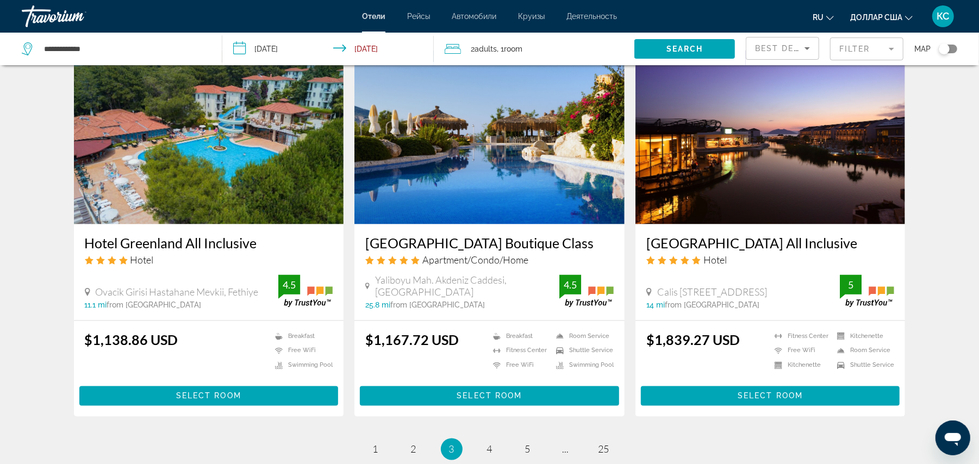
click at [804, 159] on img "Основное содержание" at bounding box center [770, 138] width 270 height 174
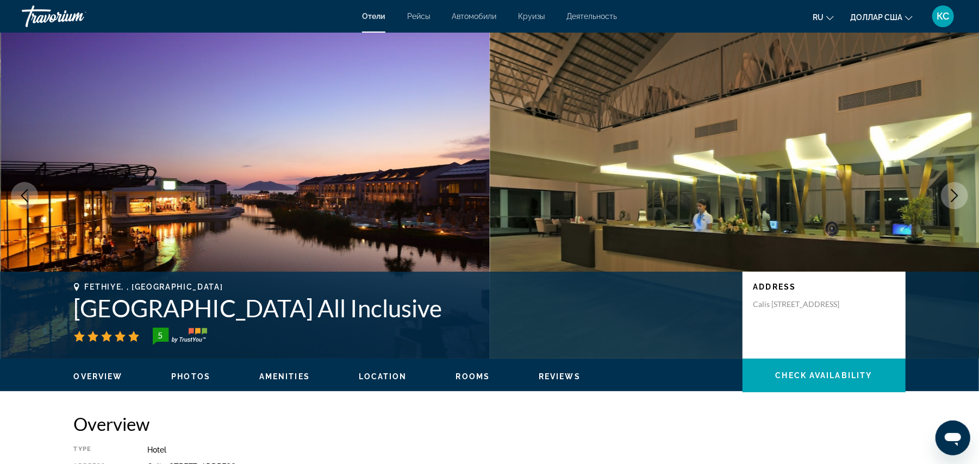
click at [952, 196] on icon "Next image" at bounding box center [954, 195] width 13 height 13
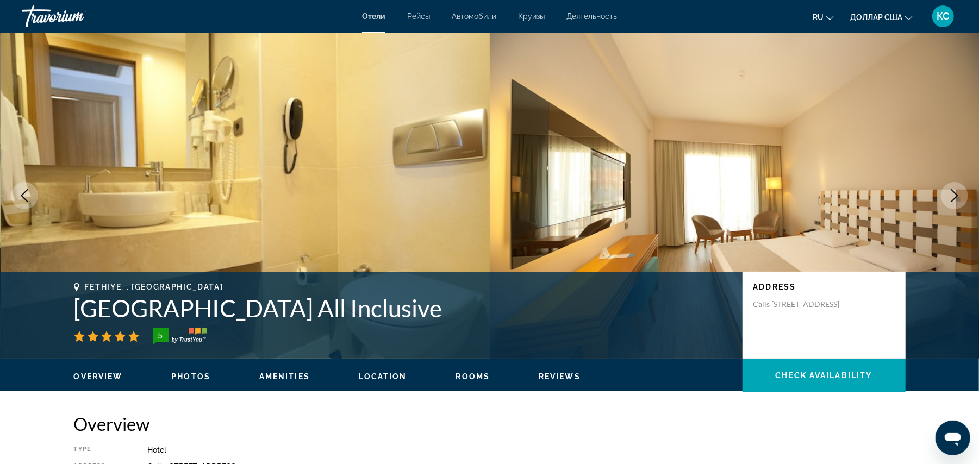
click at [952, 196] on icon "Next image" at bounding box center [954, 195] width 13 height 13
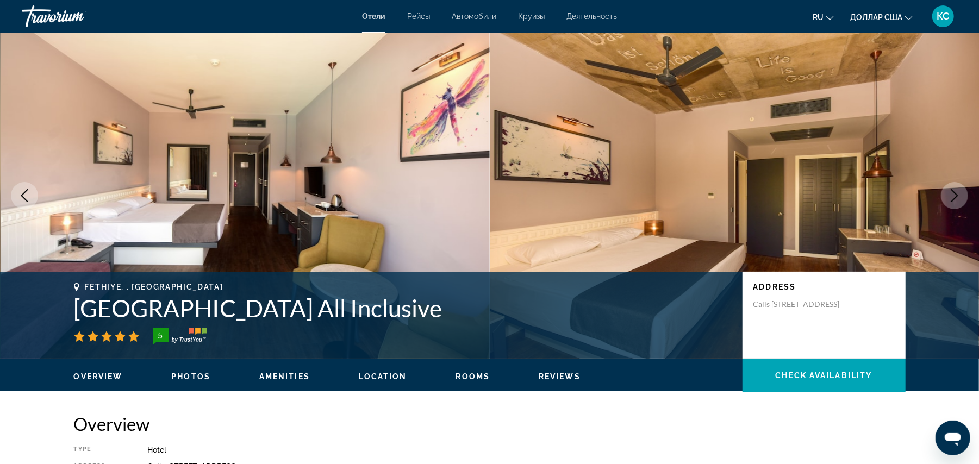
click at [952, 196] on icon "Next image" at bounding box center [954, 195] width 13 height 13
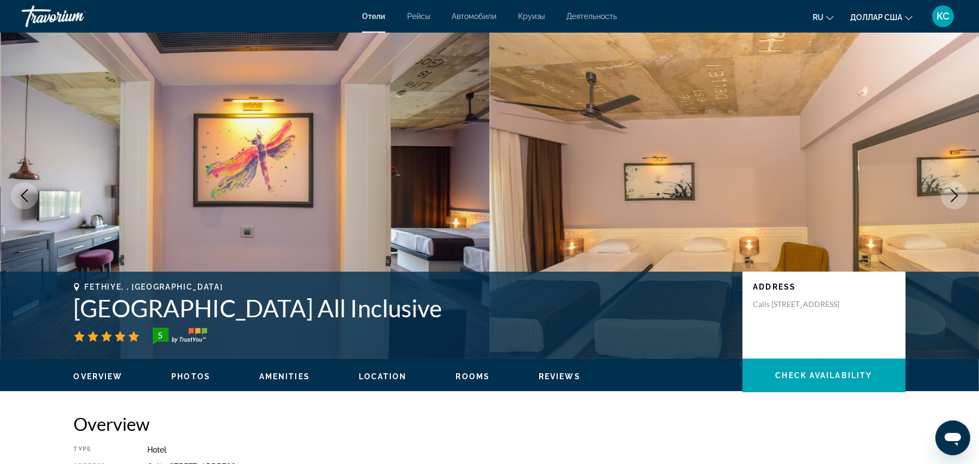
click at [952, 196] on icon "Next image" at bounding box center [954, 195] width 13 height 13
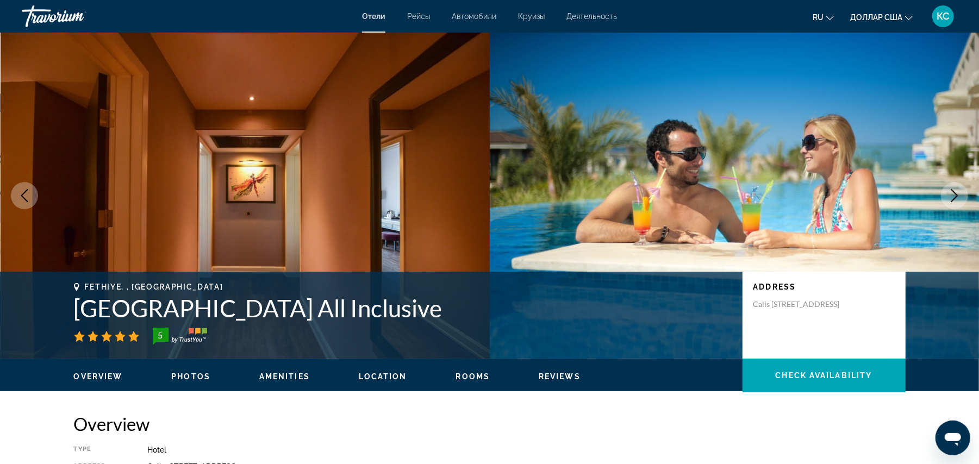
click at [952, 196] on icon "Next image" at bounding box center [954, 195] width 13 height 13
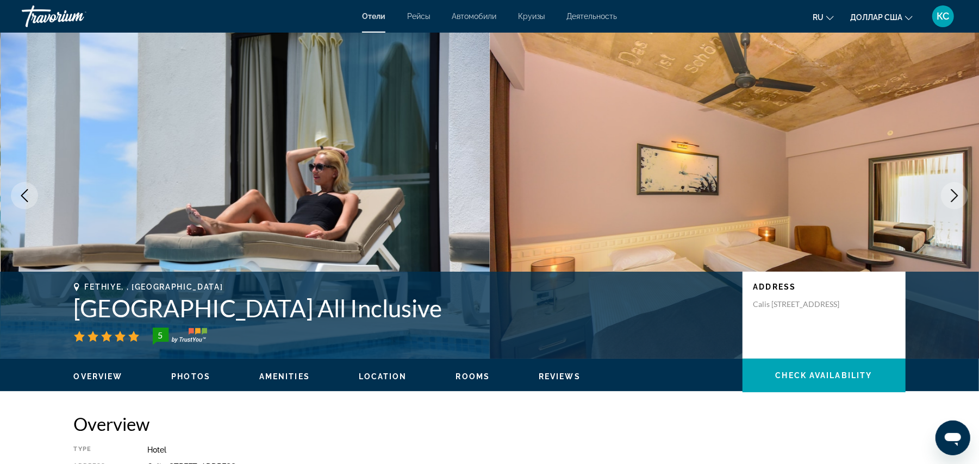
click at [952, 196] on icon "Next image" at bounding box center [954, 195] width 13 height 13
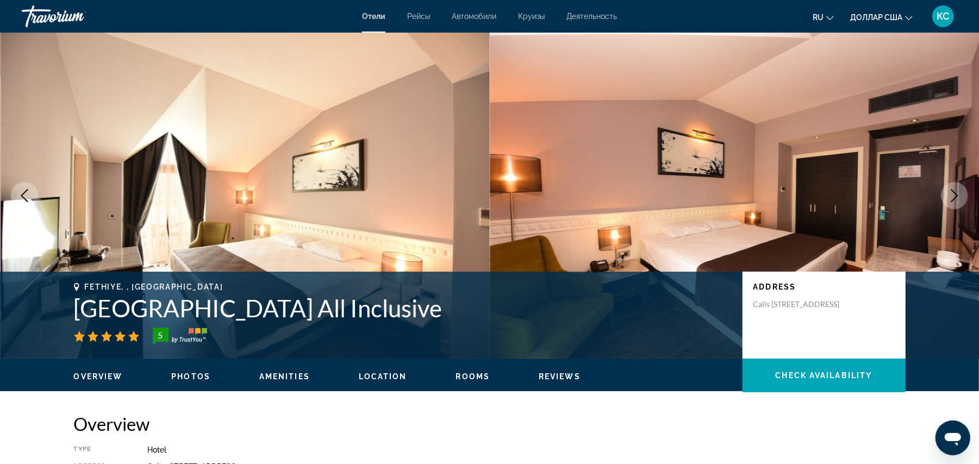
click at [952, 196] on icon "Next image" at bounding box center [954, 195] width 13 height 13
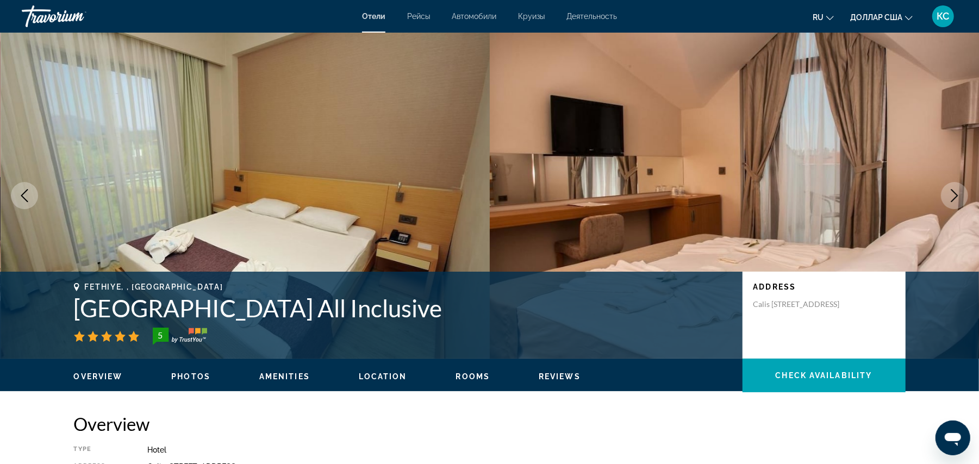
click at [952, 196] on icon "Next image" at bounding box center [954, 195] width 13 height 13
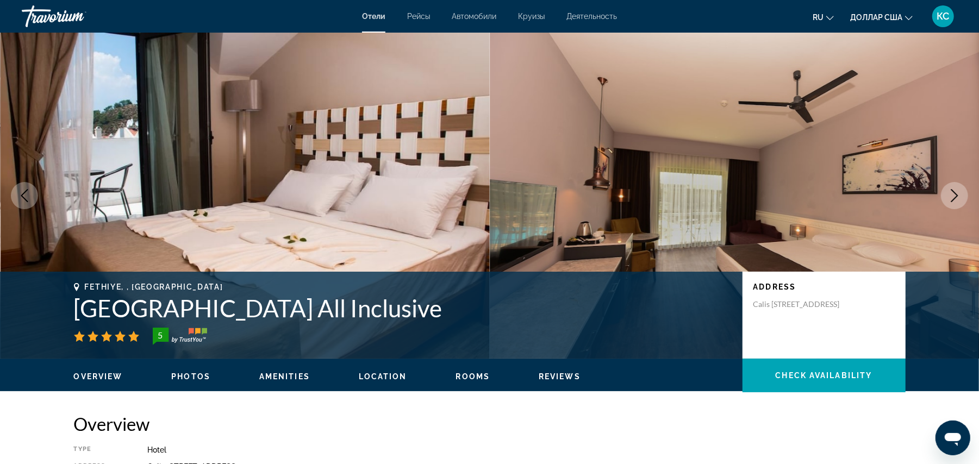
click at [952, 196] on icon "Next image" at bounding box center [954, 195] width 13 height 13
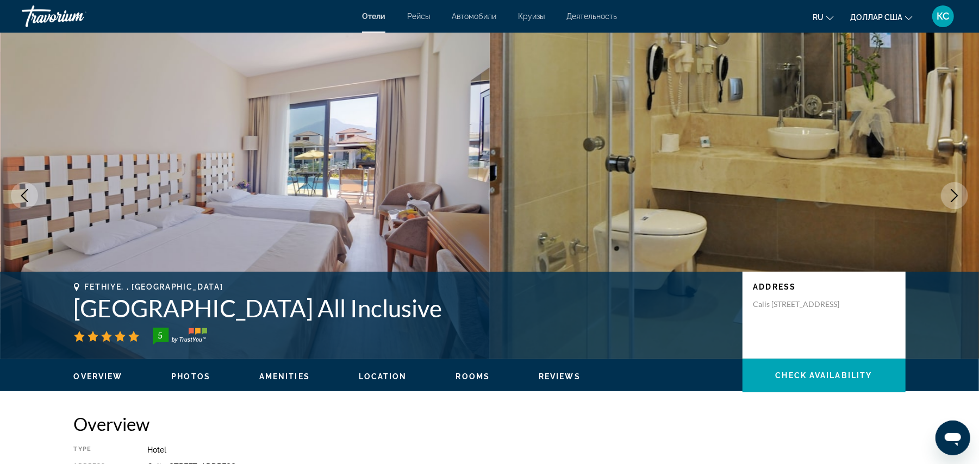
click at [952, 196] on icon "Next image" at bounding box center [954, 195] width 13 height 13
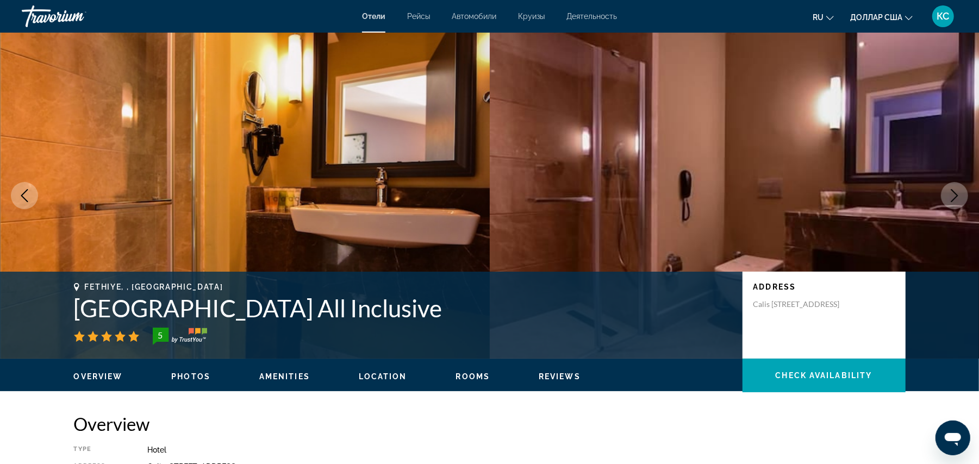
click at [952, 196] on icon "Next image" at bounding box center [954, 195] width 13 height 13
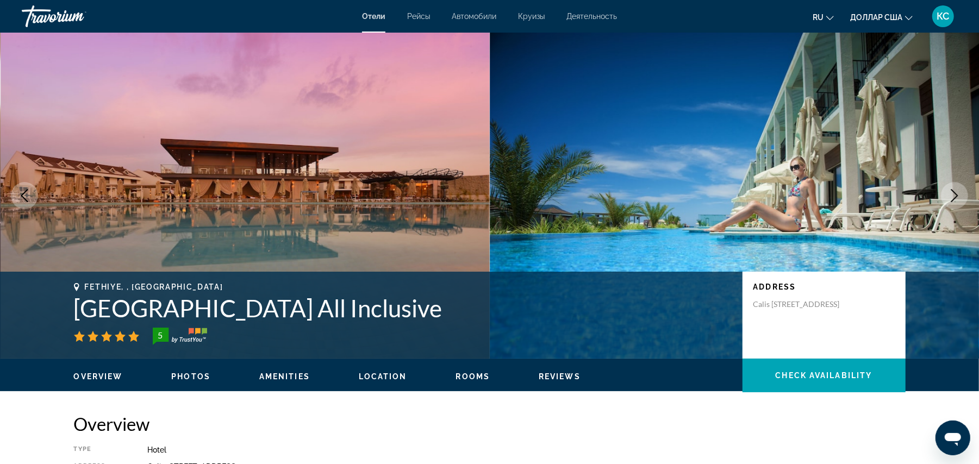
click at [952, 196] on icon "Next image" at bounding box center [954, 195] width 13 height 13
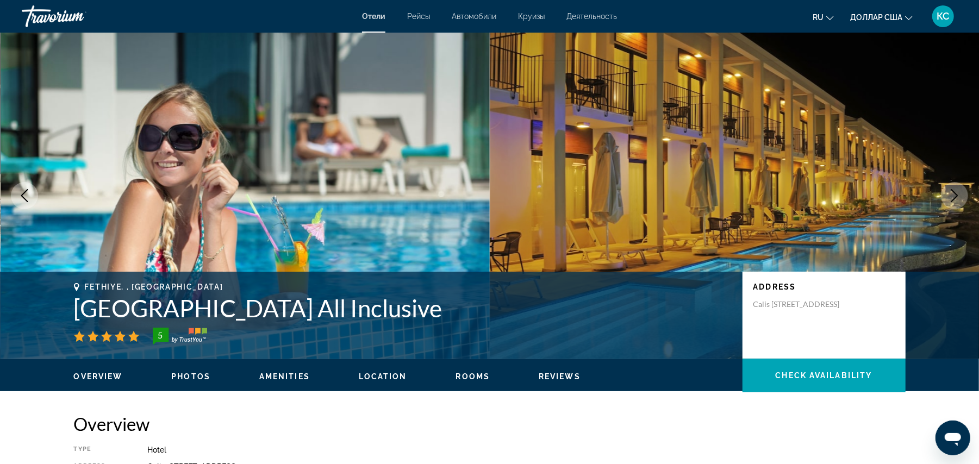
click at [952, 196] on icon "Next image" at bounding box center [954, 195] width 13 height 13
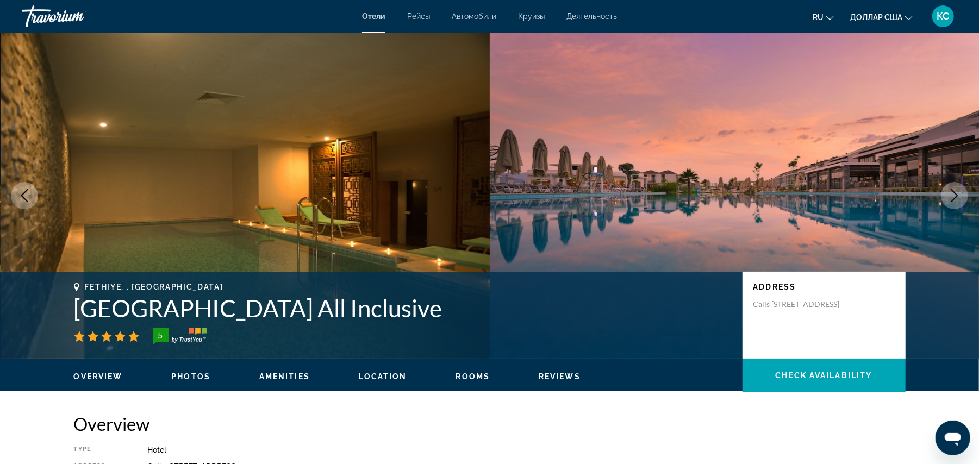
click at [952, 197] on icon "Next image" at bounding box center [954, 195] width 13 height 13
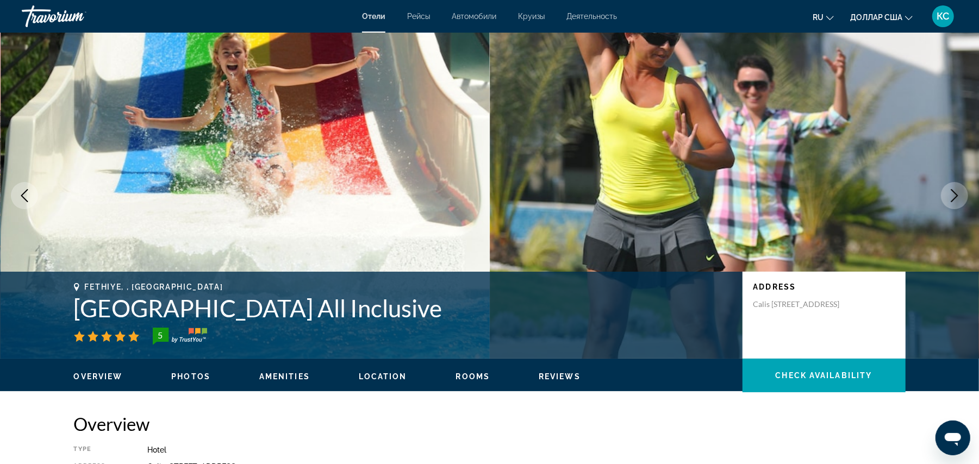
click at [952, 197] on icon "Next image" at bounding box center [954, 195] width 13 height 13
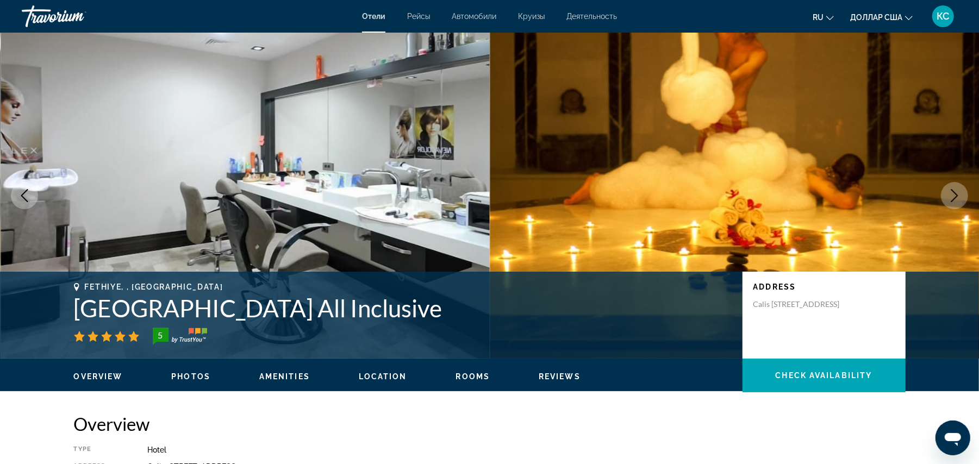
click at [952, 197] on icon "Next image" at bounding box center [954, 195] width 13 height 13
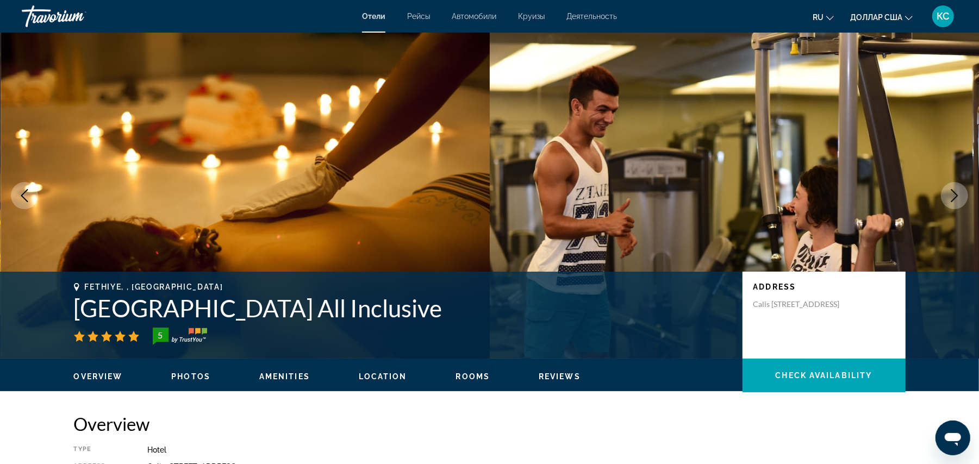
click at [952, 197] on icon "Next image" at bounding box center [954, 195] width 13 height 13
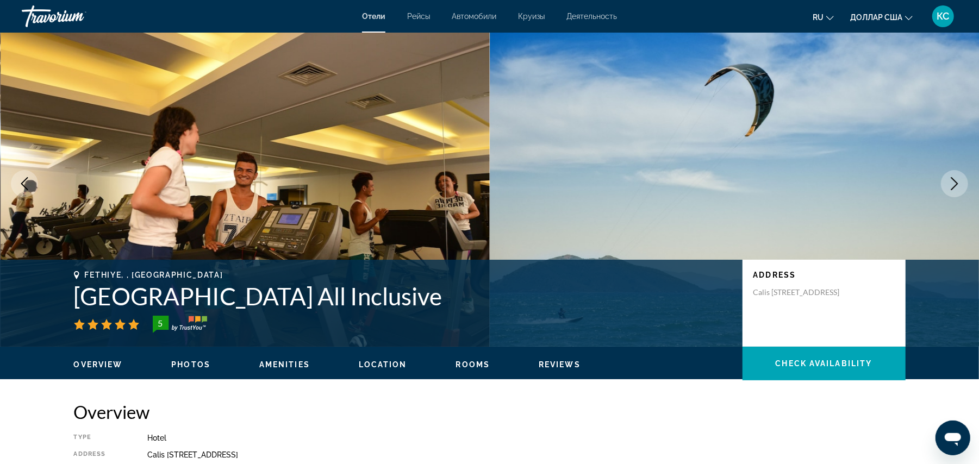
scroll to position [11, 0]
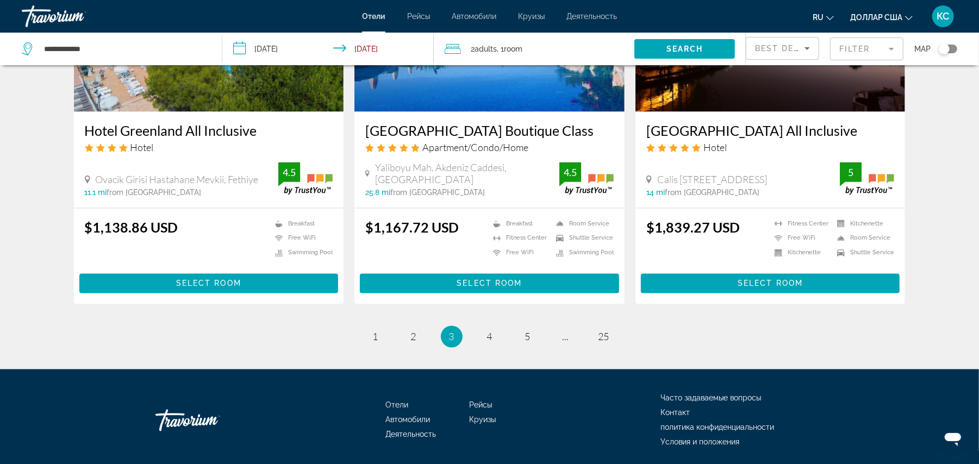
scroll to position [1350, 0]
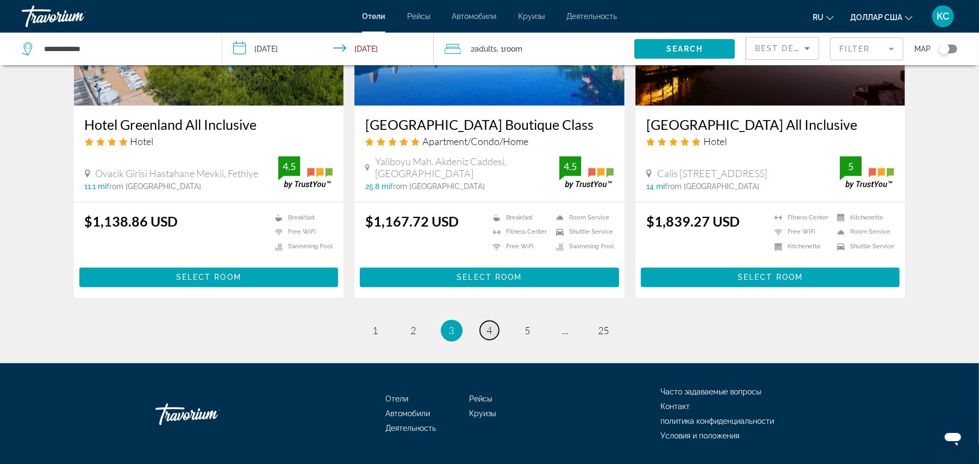
click at [490, 337] on span "4" at bounding box center [489, 331] width 5 height 12
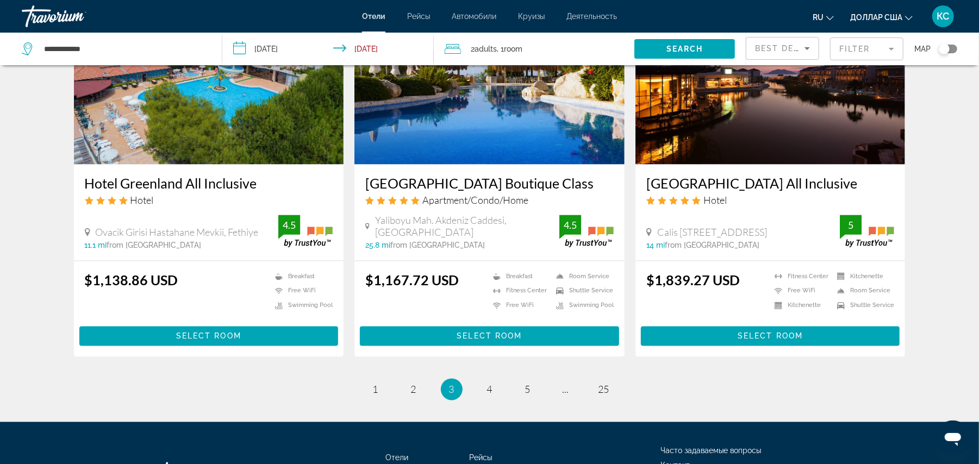
scroll to position [1291, 0]
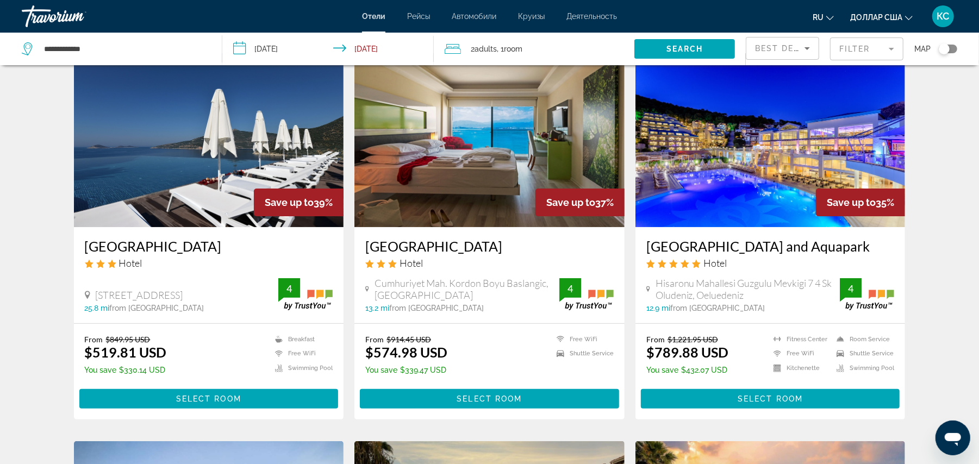
scroll to position [53, 0]
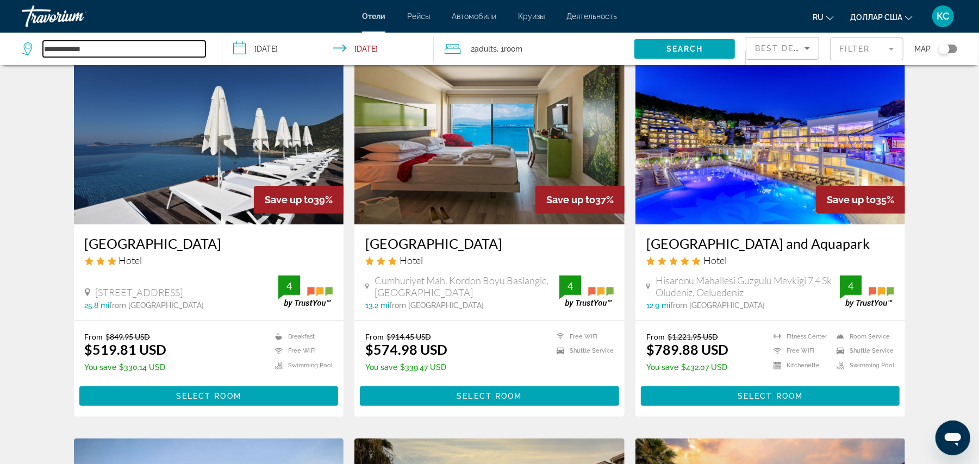
click at [159, 51] on input "**********" at bounding box center [124, 49] width 162 height 16
type input "*"
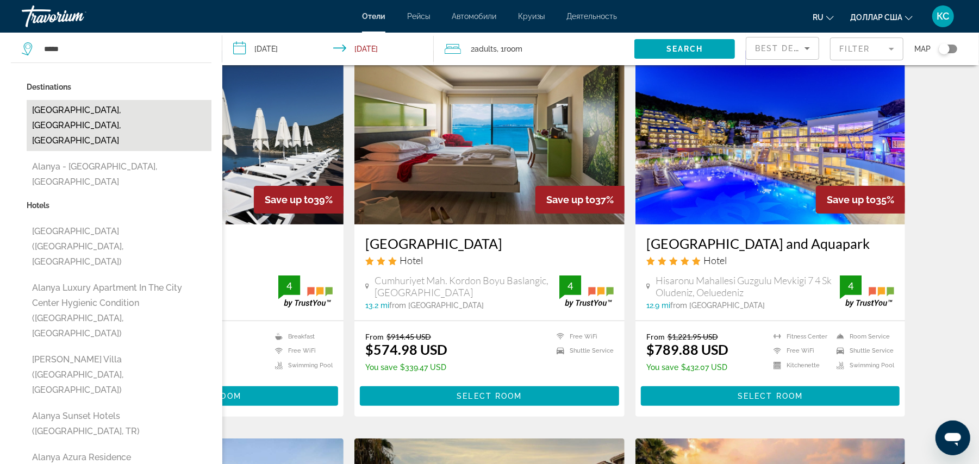
click at [80, 103] on button "[GEOGRAPHIC_DATA], [GEOGRAPHIC_DATA], [GEOGRAPHIC_DATA]" at bounding box center [119, 125] width 185 height 51
click at [93, 113] on button "[GEOGRAPHIC_DATA], [GEOGRAPHIC_DATA], [GEOGRAPHIC_DATA]" at bounding box center [119, 125] width 185 height 51
type input "**********"
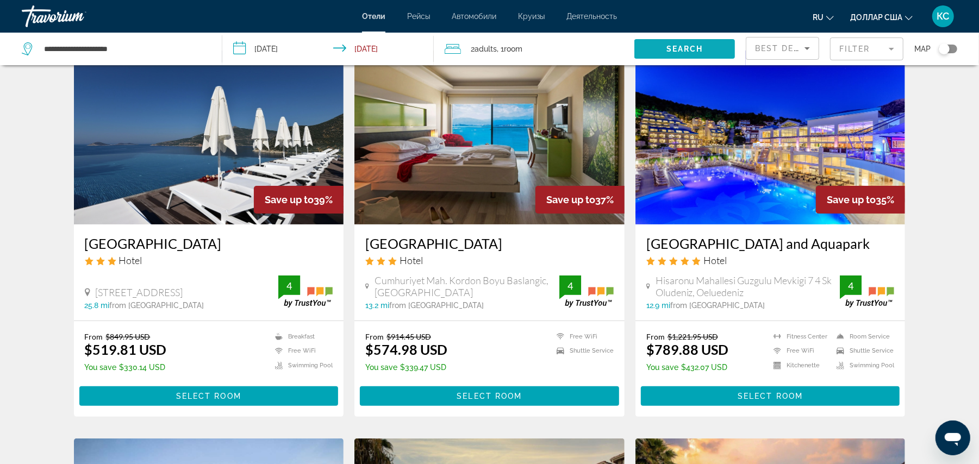
click at [697, 53] on span "Search widget" at bounding box center [684, 49] width 101 height 26
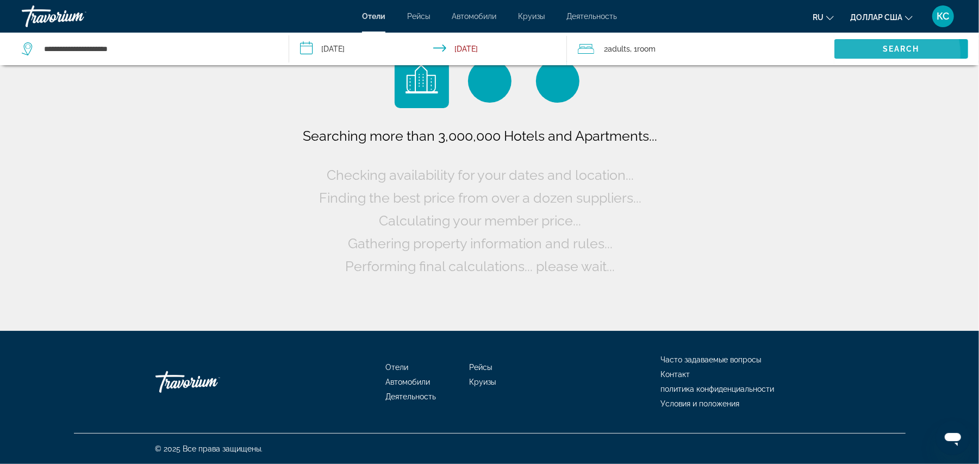
scroll to position [0, 0]
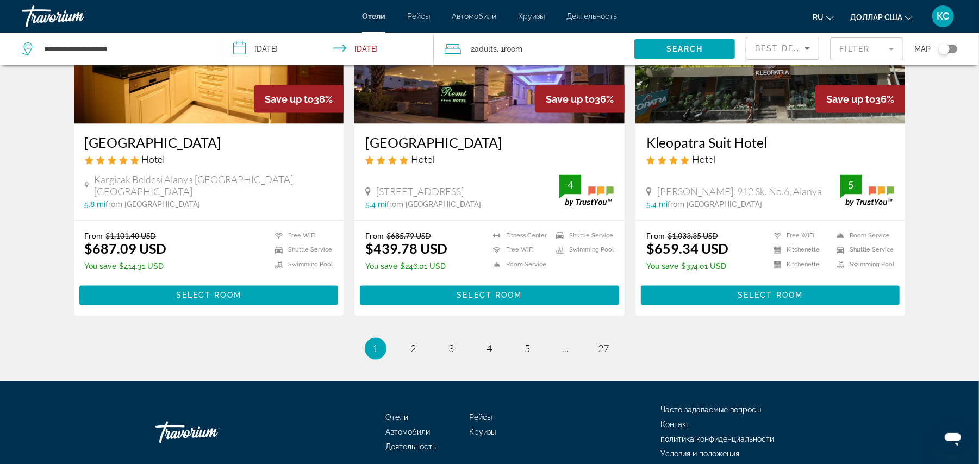
scroll to position [1337, 0]
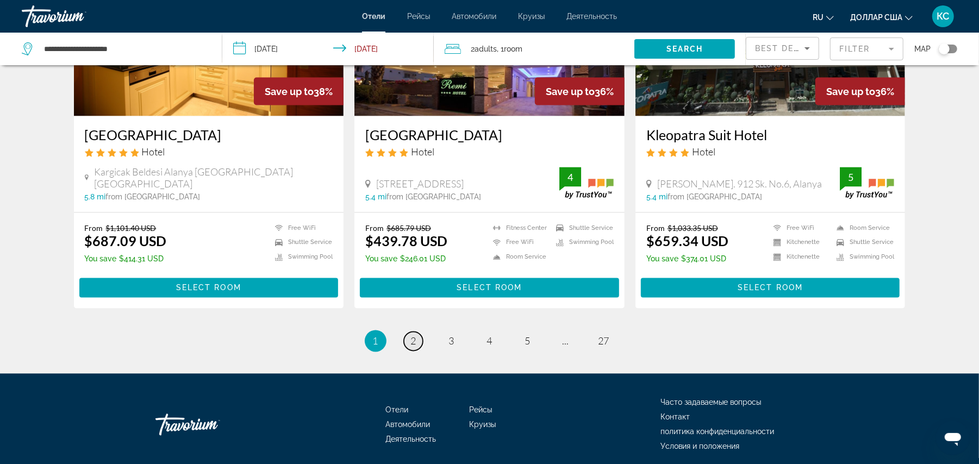
click at [414, 335] on span "2" at bounding box center [413, 341] width 5 height 12
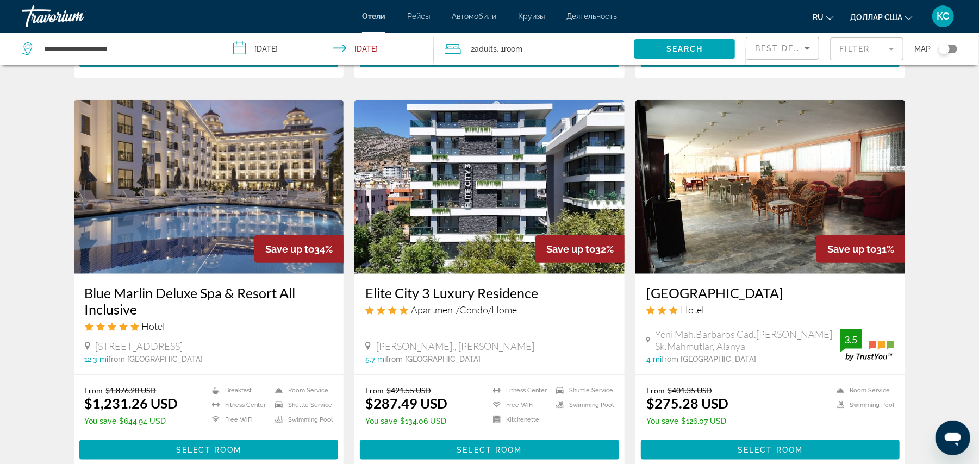
scroll to position [779, 0]
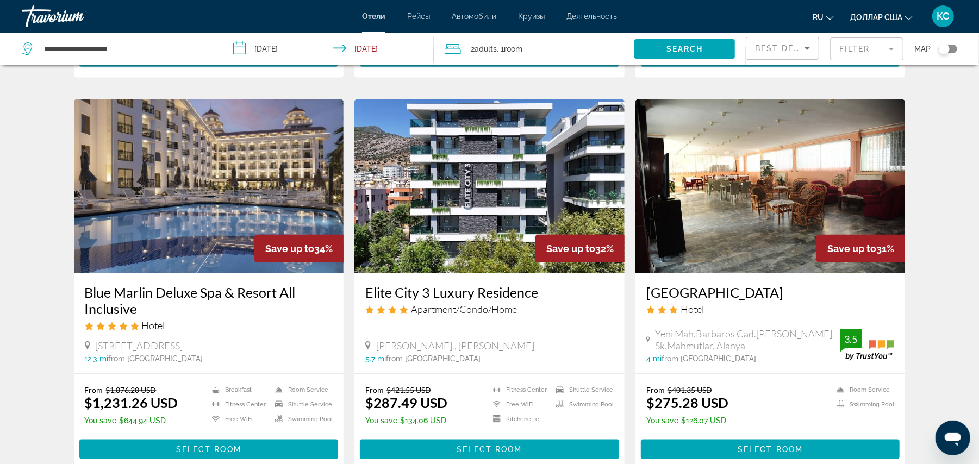
click at [768, 55] on div "Best Deals" at bounding box center [782, 52] width 55 height 30
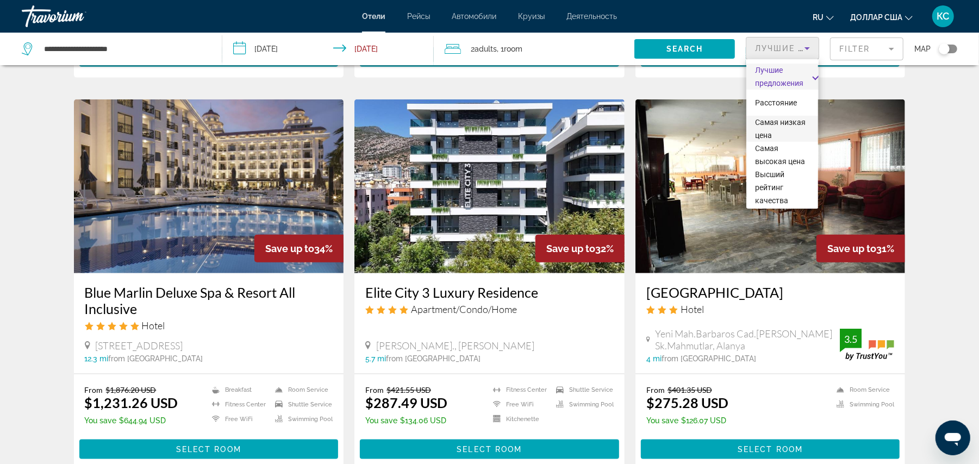
click at [768, 124] on font "Самая низкая цена" at bounding box center [780, 129] width 51 height 22
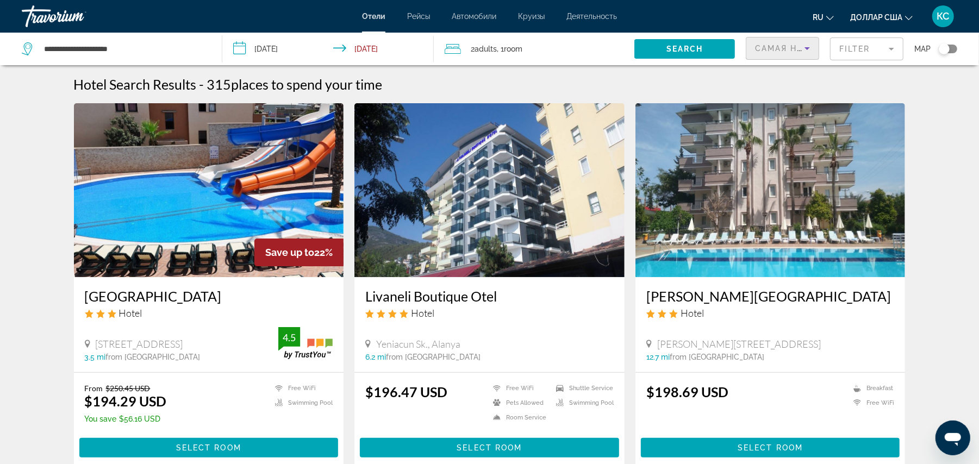
click at [850, 46] on mat-form-field "Filter" at bounding box center [866, 48] width 73 height 23
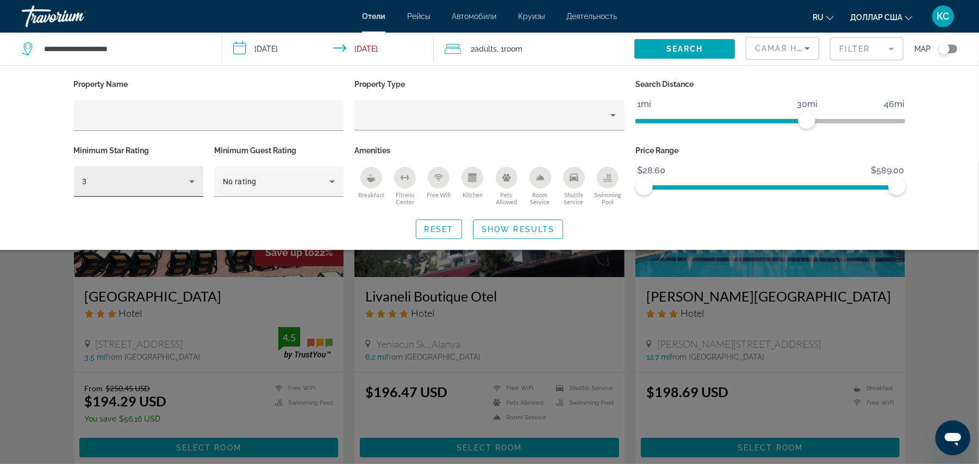
click at [143, 188] on div "3" at bounding box center [139, 181] width 112 height 30
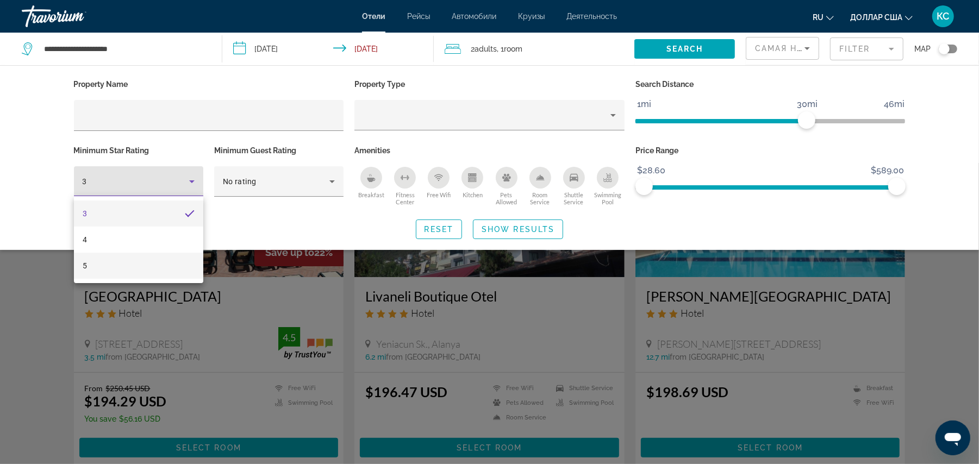
click at [118, 258] on mat-option "5" at bounding box center [138, 266] width 129 height 26
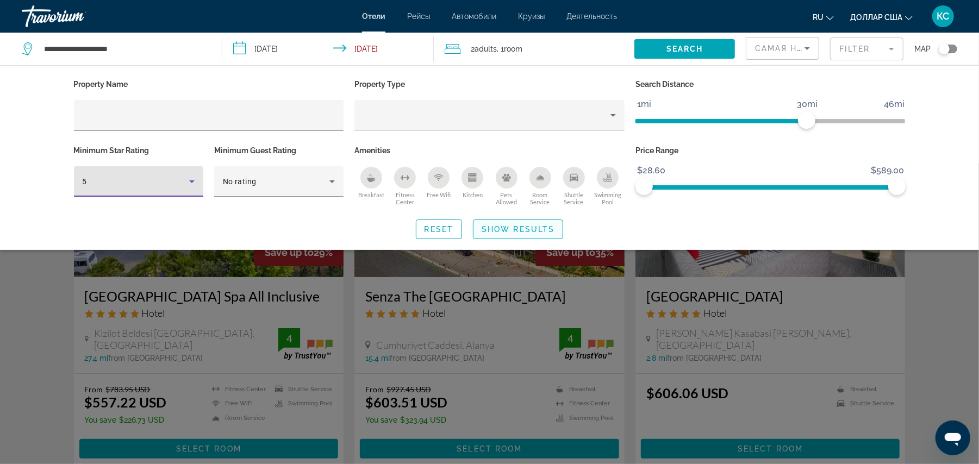
click at [503, 225] on span "Show Results" at bounding box center [517, 229] width 73 height 9
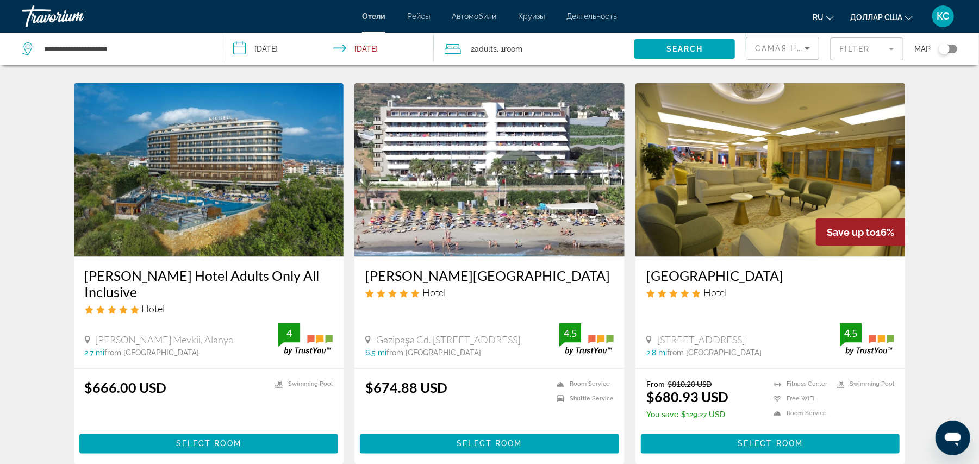
scroll to position [1366, 0]
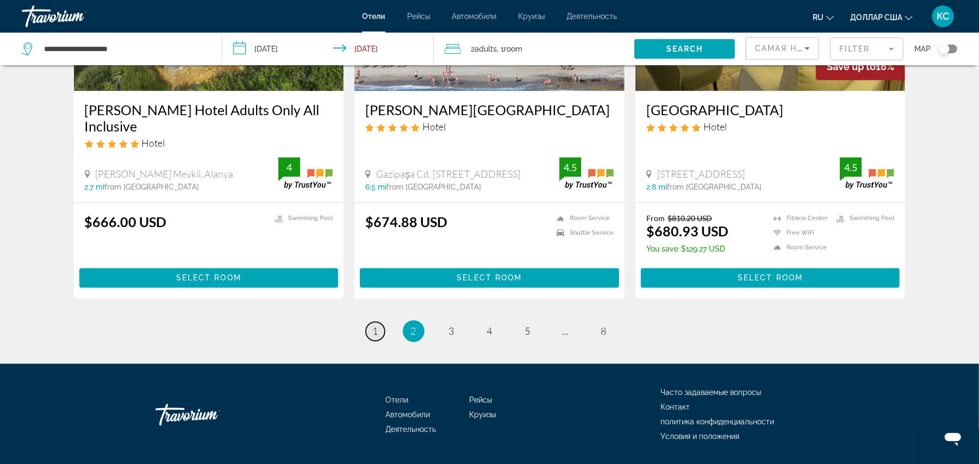
click at [374, 325] on span "1" at bounding box center [375, 331] width 5 height 12
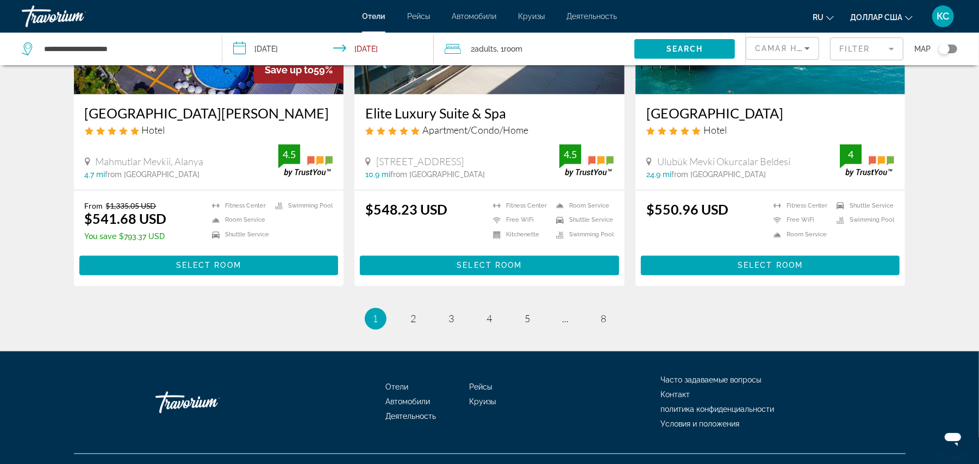
scroll to position [1367, 0]
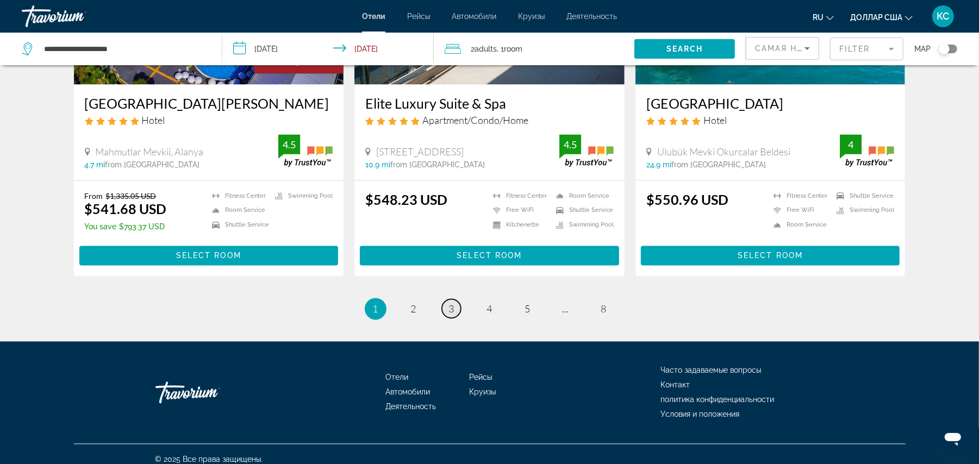
click at [455, 300] on link "page 3" at bounding box center [451, 308] width 19 height 19
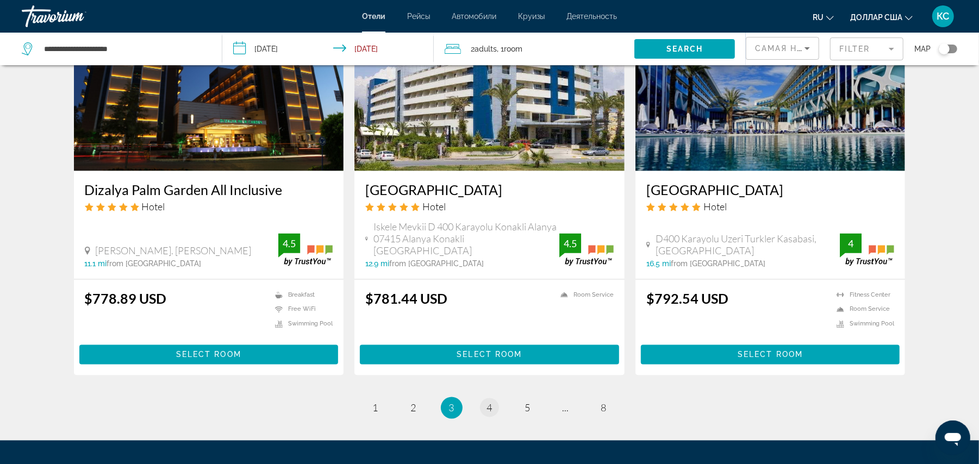
scroll to position [1383, 0]
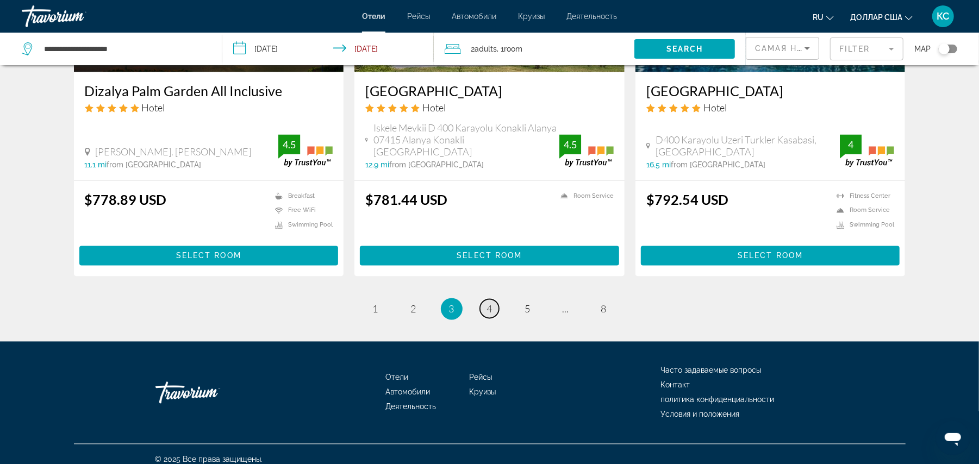
click at [488, 303] on span "4" at bounding box center [489, 309] width 5 height 12
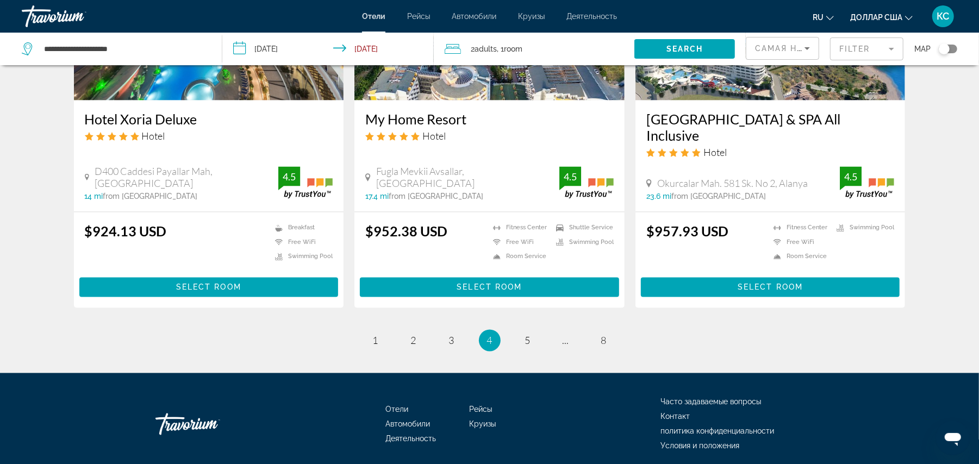
scroll to position [1195, 0]
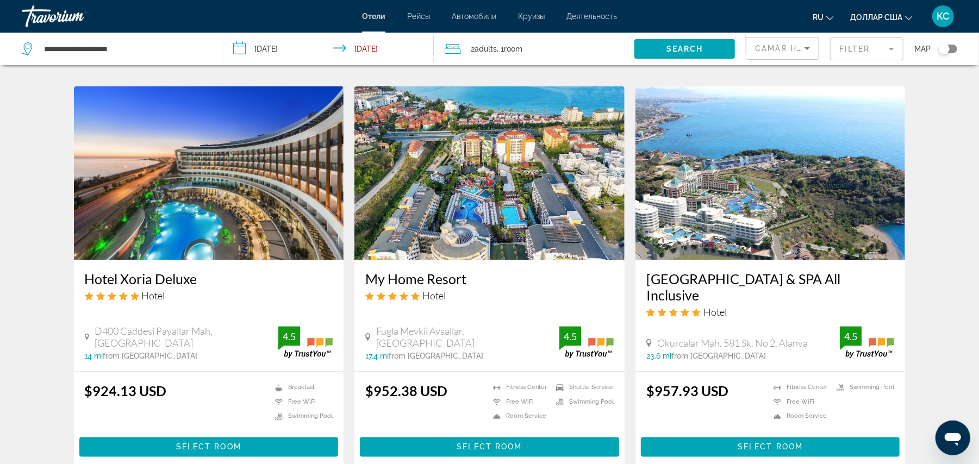
click at [733, 218] on img "Основное содержание" at bounding box center [770, 173] width 270 height 174
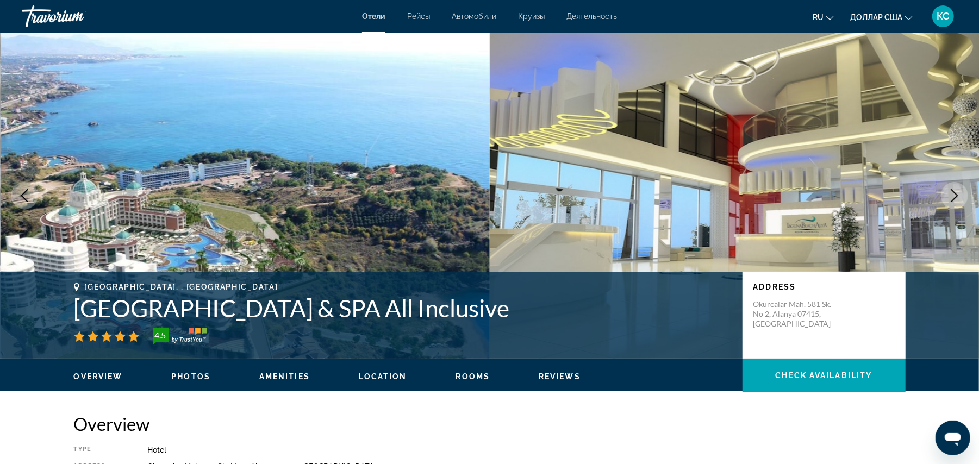
click at [957, 190] on icon "Next image" at bounding box center [954, 195] width 13 height 13
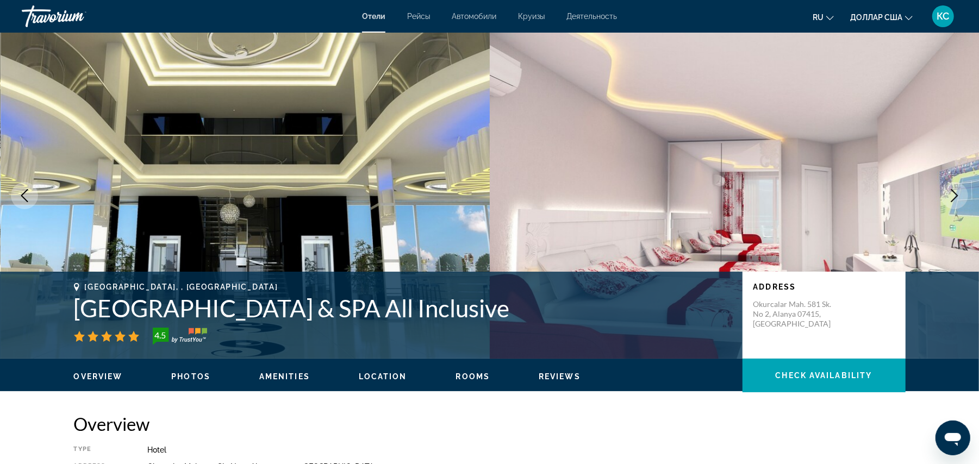
click at [957, 190] on icon "Next image" at bounding box center [954, 195] width 13 height 13
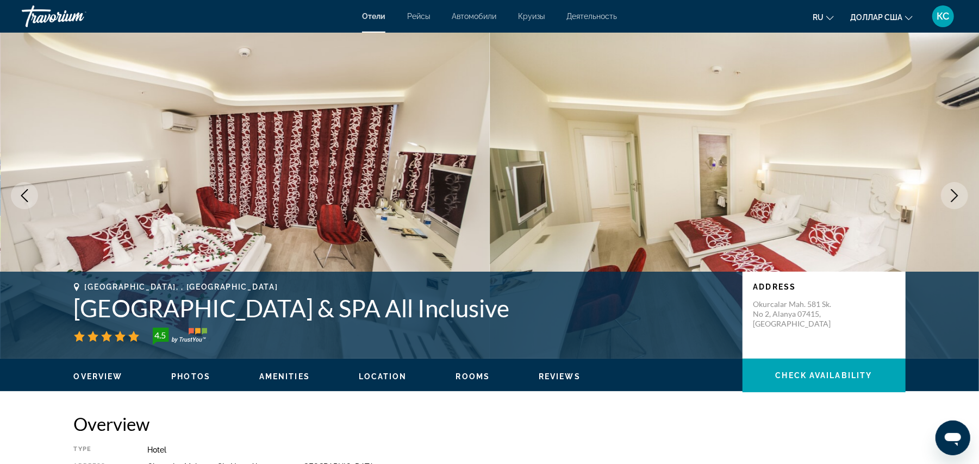
click at [957, 190] on icon "Next image" at bounding box center [954, 195] width 13 height 13
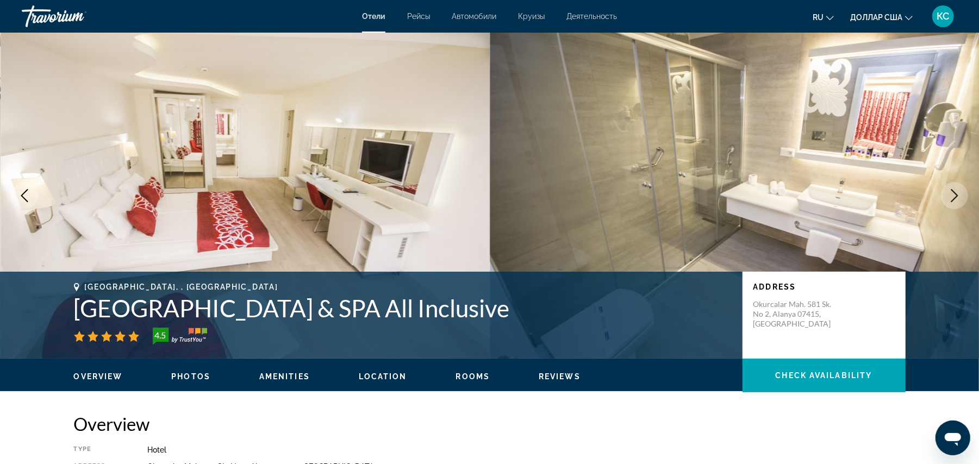
click at [957, 190] on icon "Next image" at bounding box center [954, 195] width 13 height 13
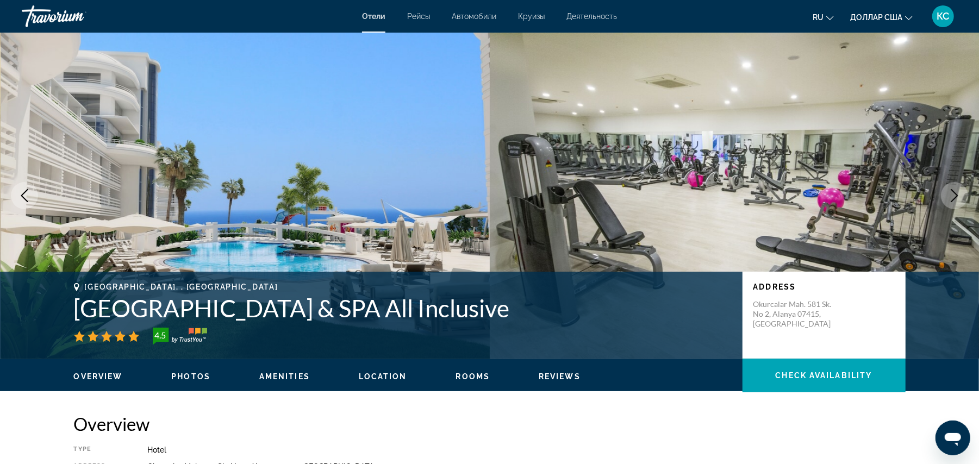
click at [957, 190] on icon "Next image" at bounding box center [954, 195] width 13 height 13
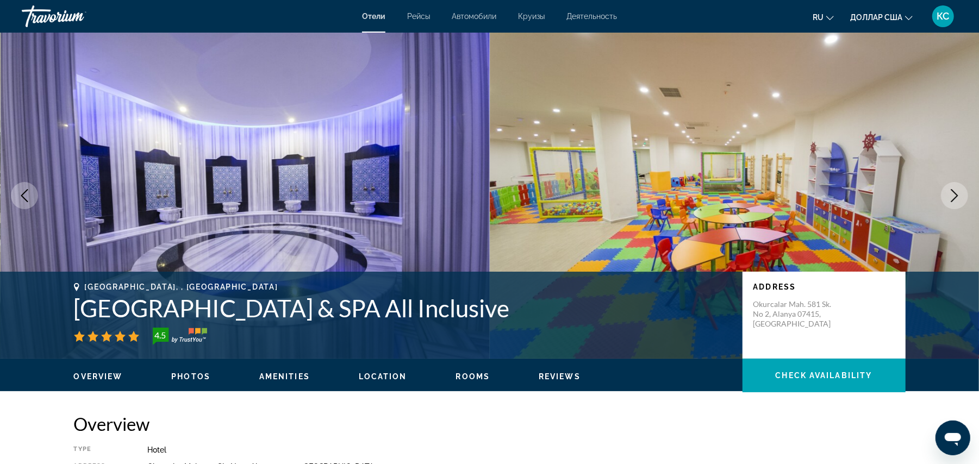
click at [957, 190] on icon "Next image" at bounding box center [954, 195] width 13 height 13
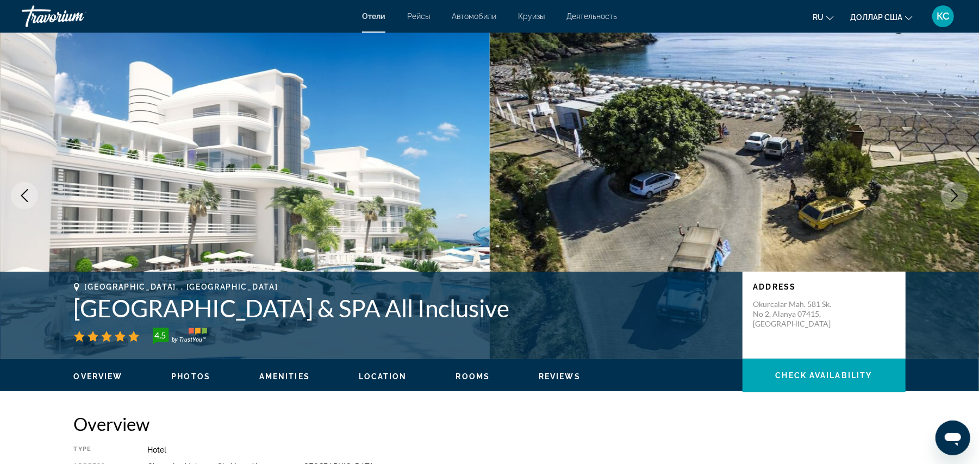
click at [957, 190] on icon "Next image" at bounding box center [954, 195] width 13 height 13
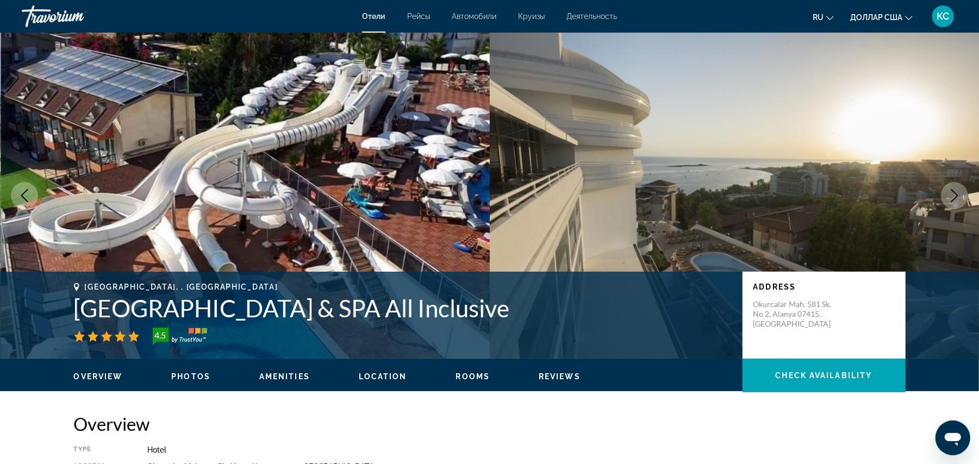
click at [957, 190] on icon "Next image" at bounding box center [954, 195] width 13 height 13
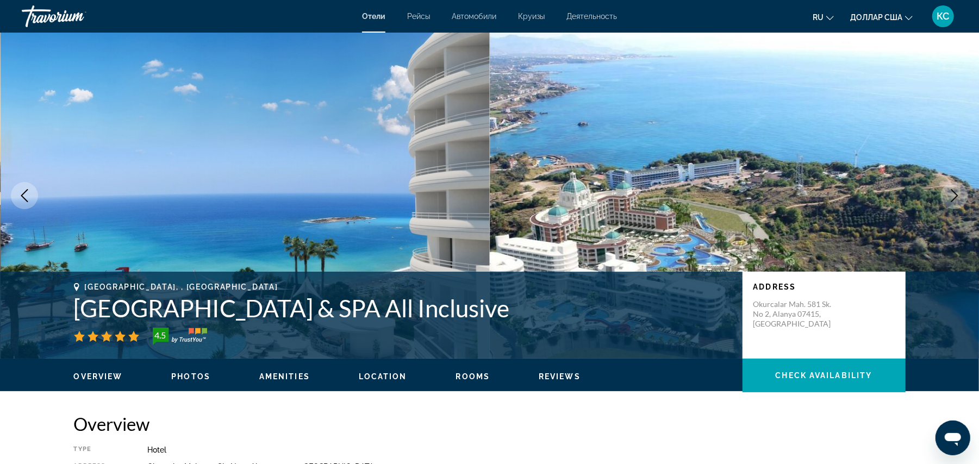
click at [957, 190] on icon "Next image" at bounding box center [954, 195] width 13 height 13
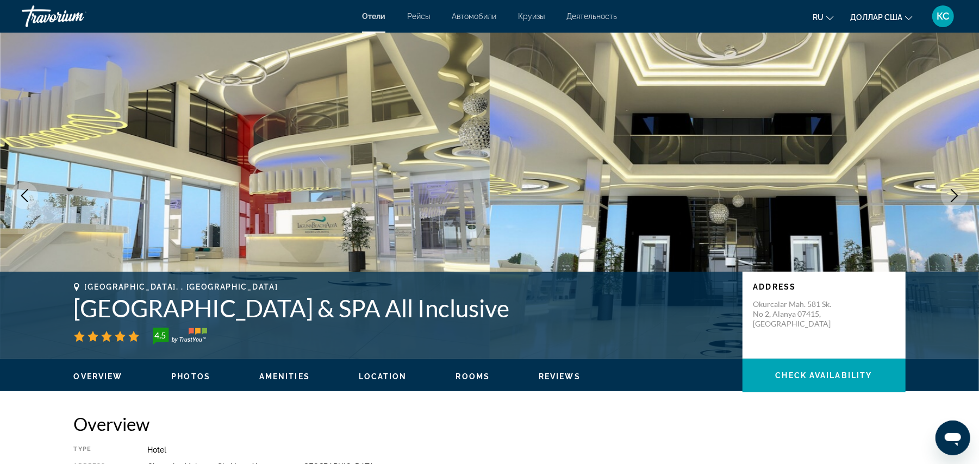
click at [957, 190] on icon "Next image" at bounding box center [954, 195] width 13 height 13
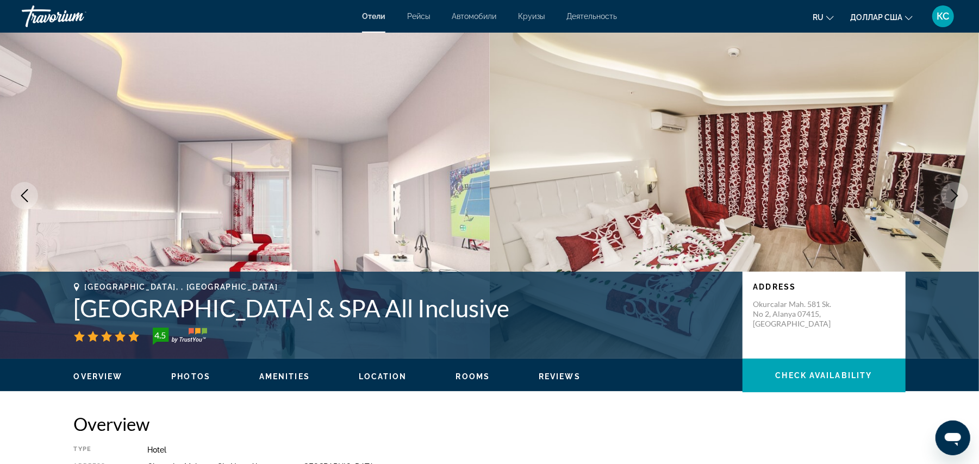
click at [957, 190] on icon "Next image" at bounding box center [954, 195] width 13 height 13
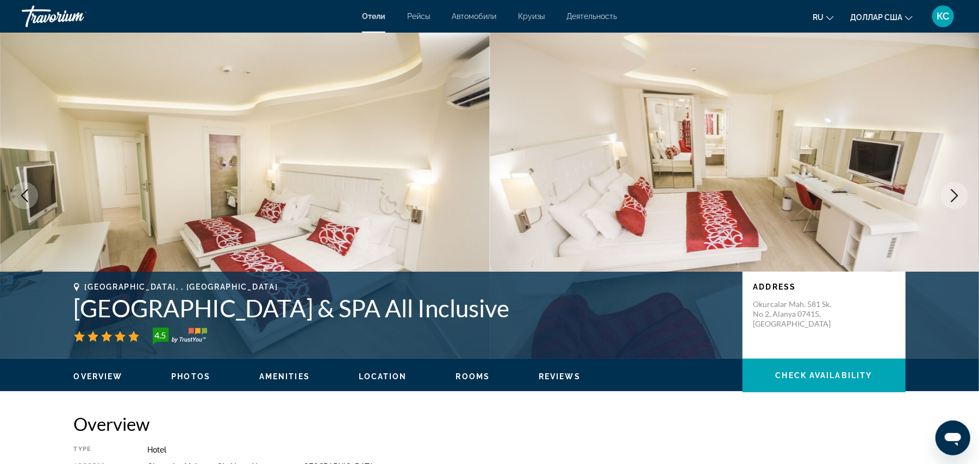
click at [957, 190] on icon "Next image" at bounding box center [954, 195] width 13 height 13
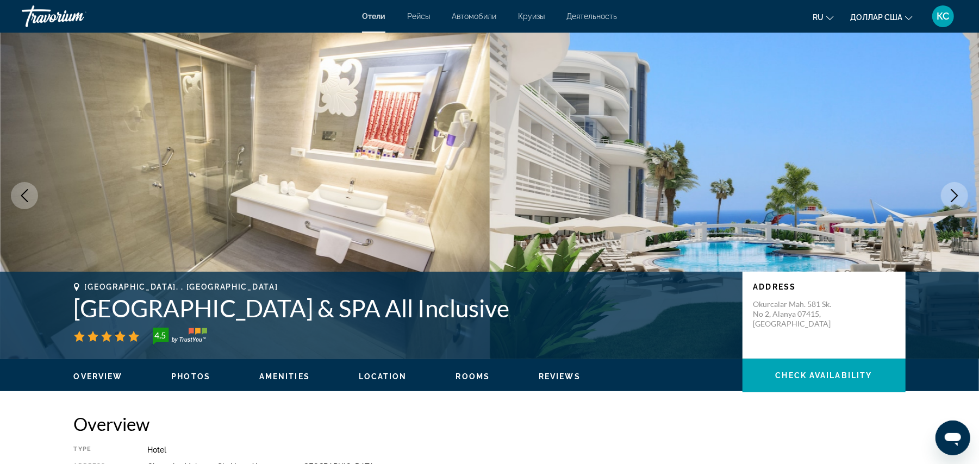
click at [957, 190] on icon "Next image" at bounding box center [954, 195] width 13 height 13
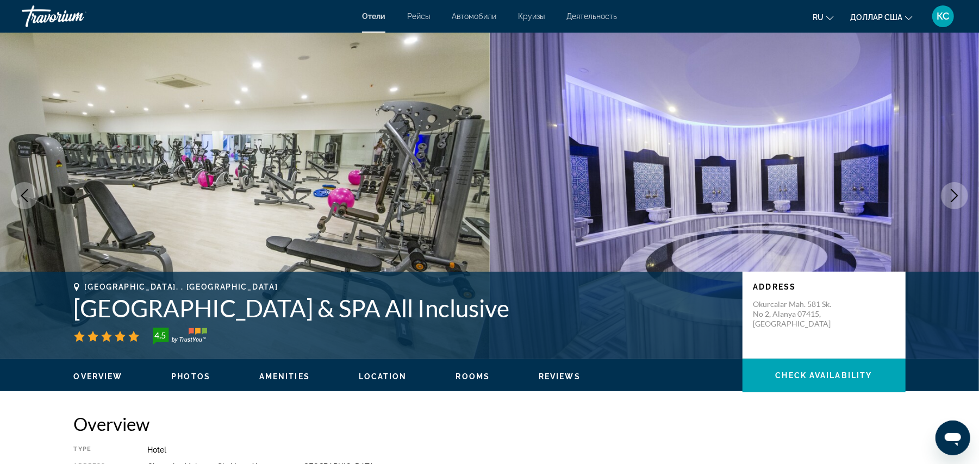
click at [957, 190] on icon "Next image" at bounding box center [954, 195] width 13 height 13
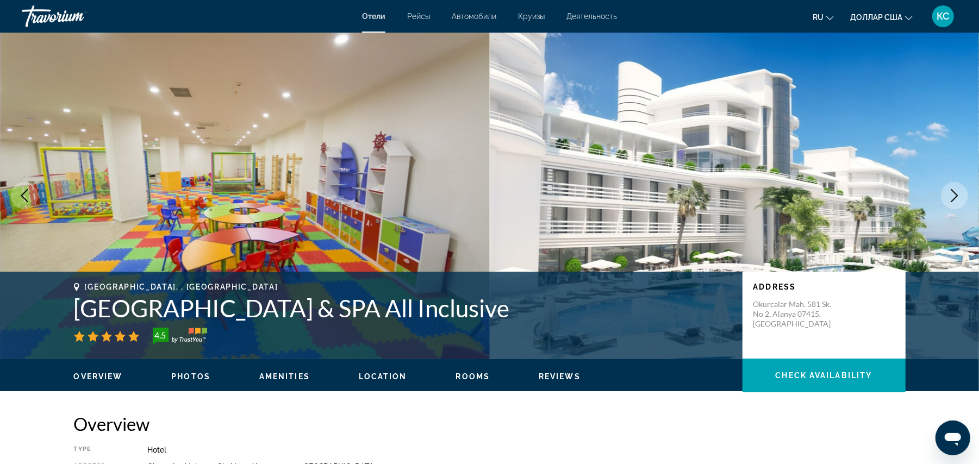
click at [957, 190] on icon "Next image" at bounding box center [954, 195] width 13 height 13
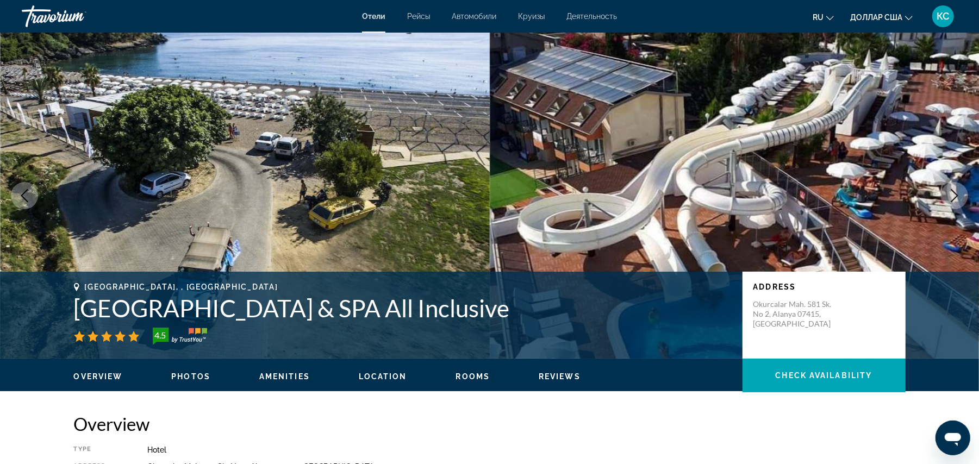
click at [957, 190] on icon "Next image" at bounding box center [954, 195] width 13 height 13
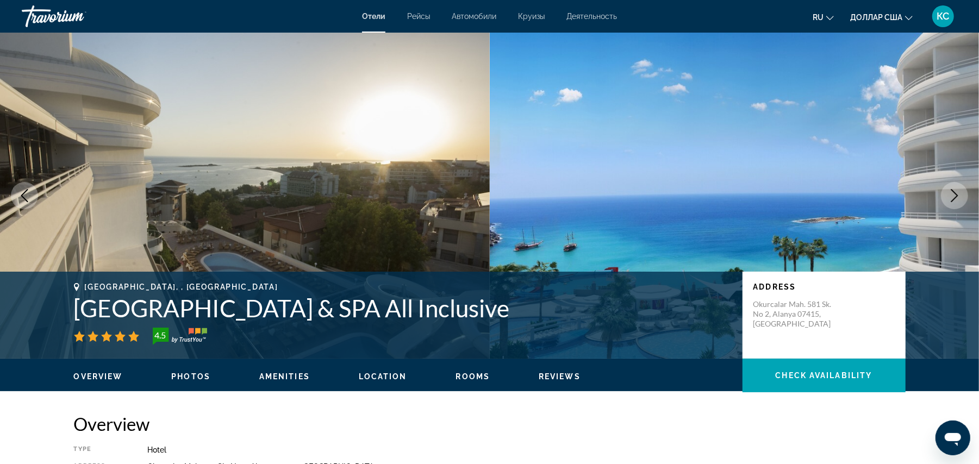
click at [957, 190] on icon "Next image" at bounding box center [954, 195] width 13 height 13
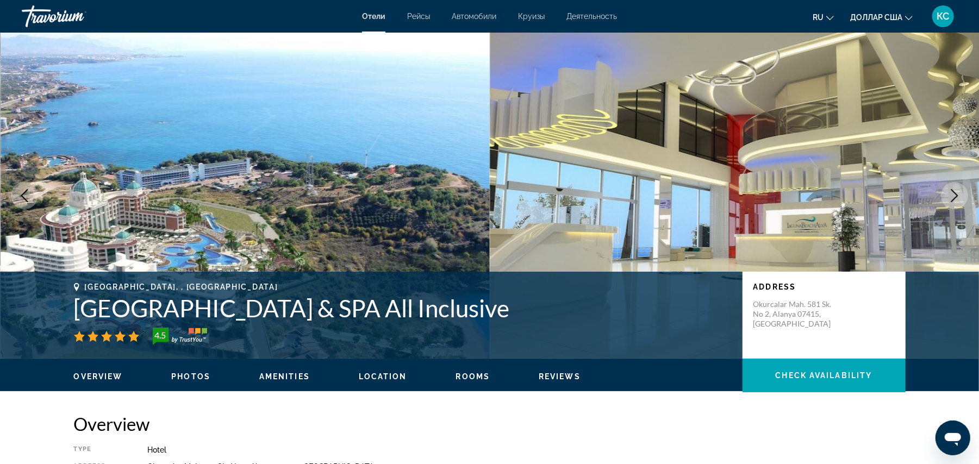
click at [957, 190] on icon "Next image" at bounding box center [954, 195] width 13 height 13
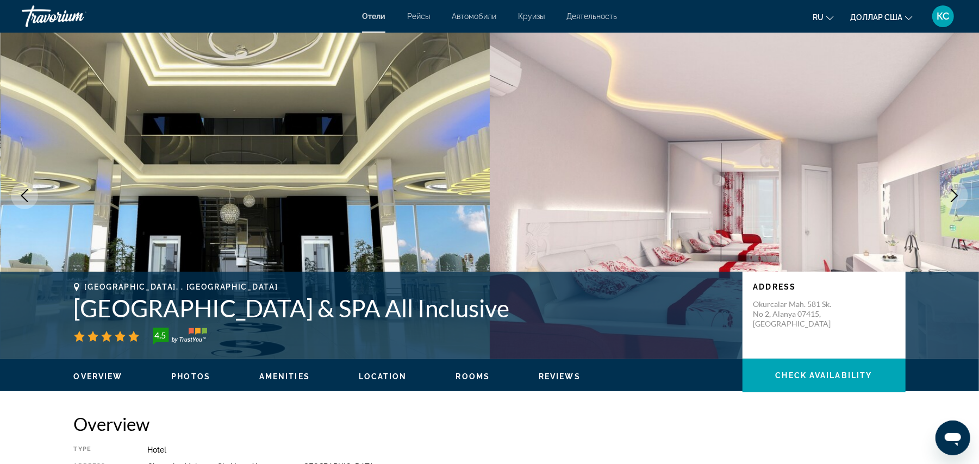
click at [957, 190] on icon "Next image" at bounding box center [954, 195] width 13 height 13
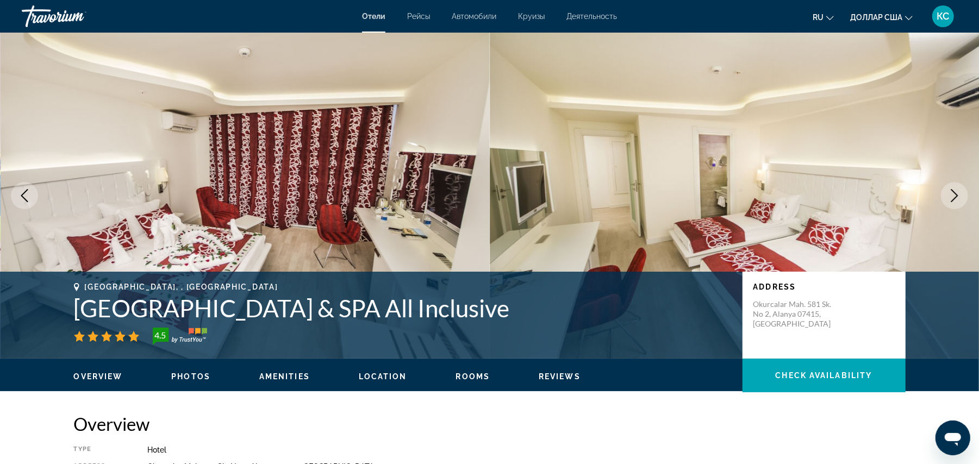
click at [957, 190] on icon "Next image" at bounding box center [954, 195] width 13 height 13
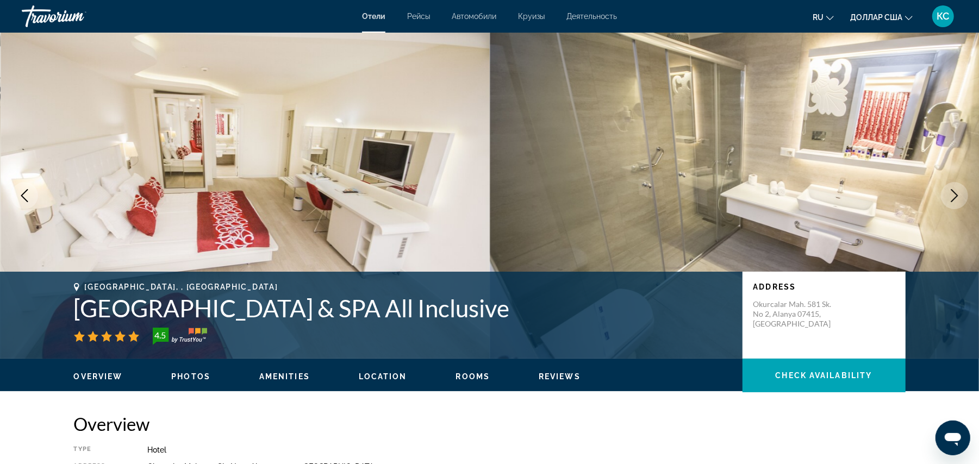
click at [957, 190] on icon "Next image" at bounding box center [954, 195] width 13 height 13
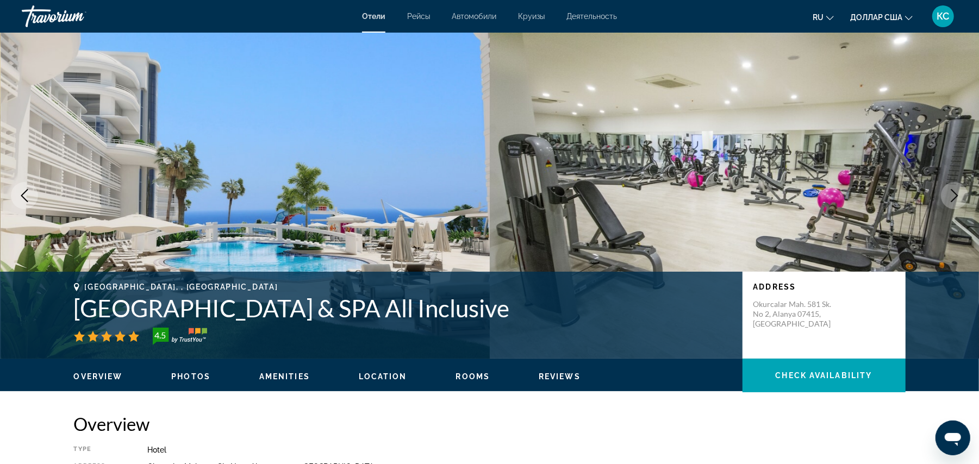
click at [957, 190] on icon "Next image" at bounding box center [954, 195] width 13 height 13
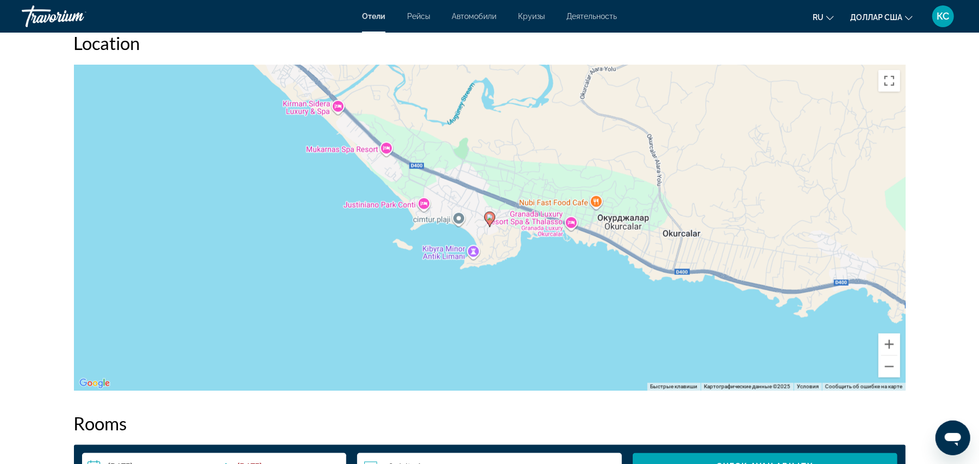
scroll to position [1072, 0]
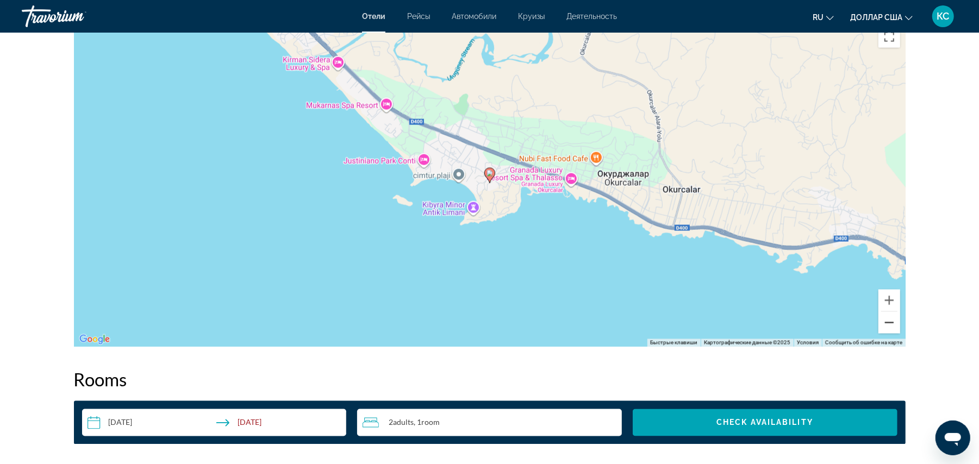
click at [890, 327] on button "Уменьшить" at bounding box center [889, 323] width 22 height 22
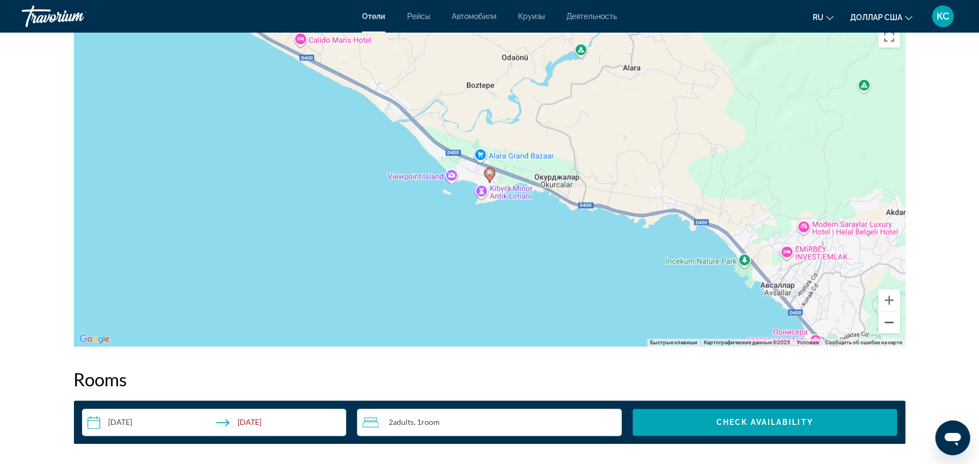
click at [890, 327] on button "Уменьшить" at bounding box center [889, 323] width 22 height 22
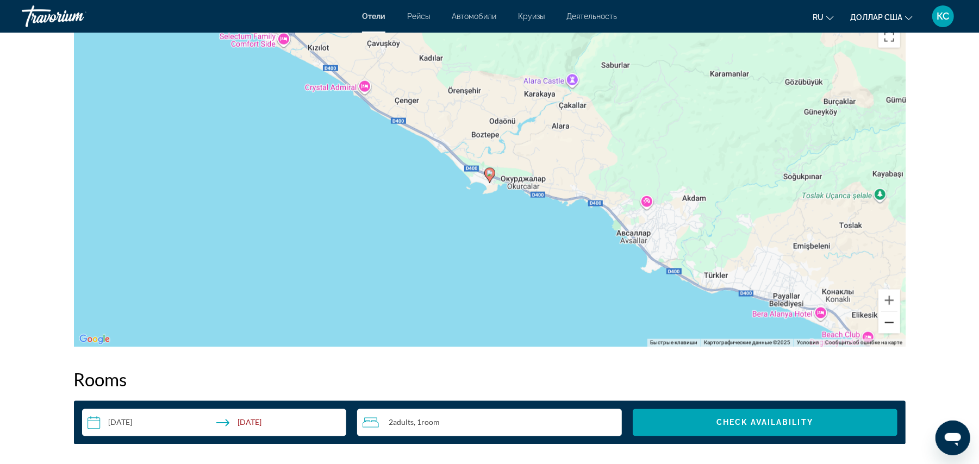
click at [890, 326] on button "Уменьшить" at bounding box center [889, 323] width 22 height 22
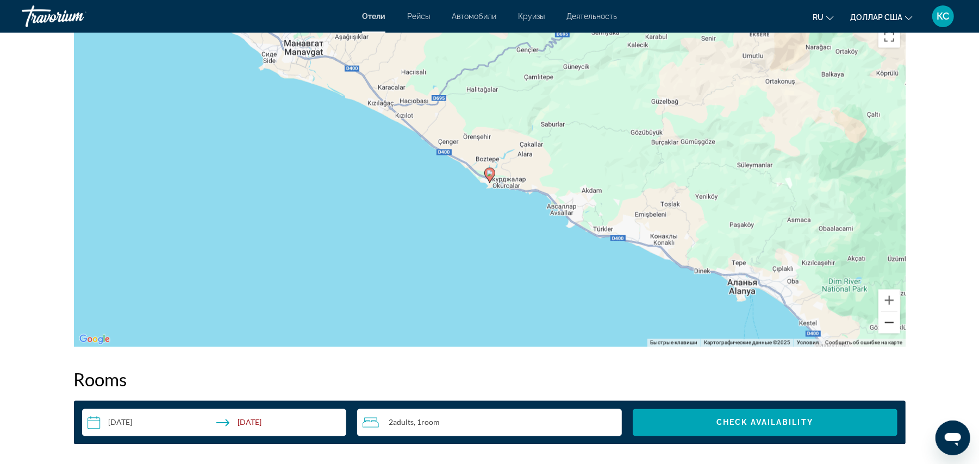
click at [888, 320] on button "Уменьшить" at bounding box center [889, 323] width 22 height 22
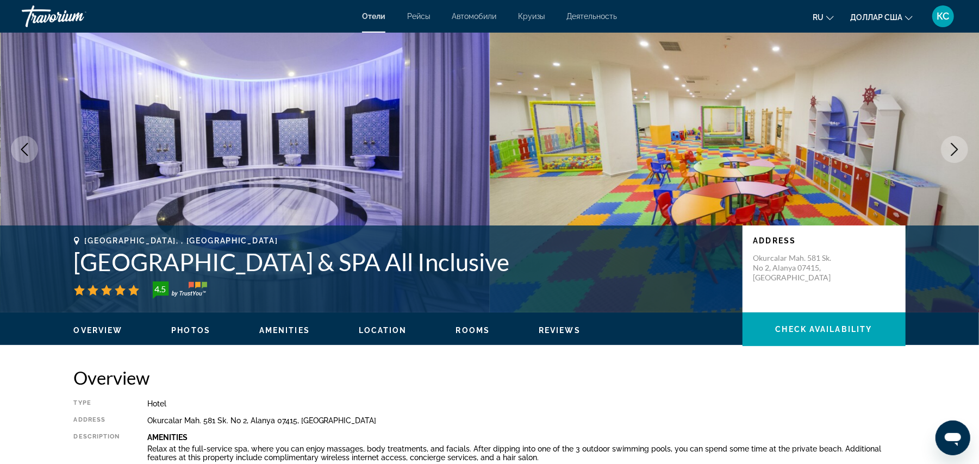
scroll to position [42, 0]
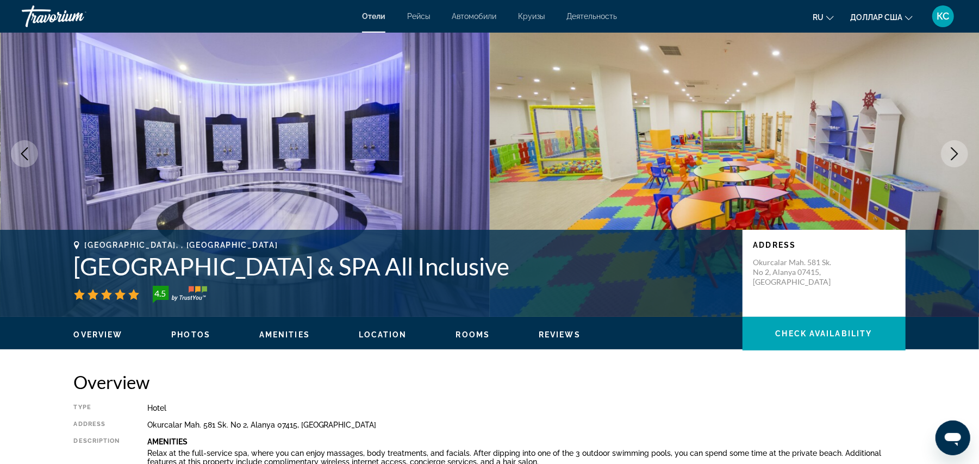
drag, startPoint x: 580, startPoint y: 376, endPoint x: 552, endPoint y: 407, distance: 41.9
click at [552, 407] on div "Hotel" at bounding box center [526, 408] width 758 height 9
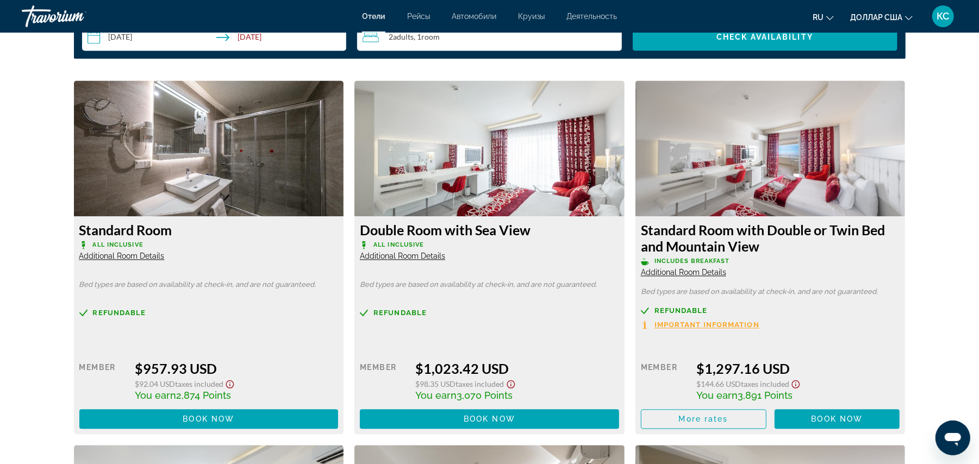
scroll to position [1458, 0]
